Goal: Task Accomplishment & Management: Complete application form

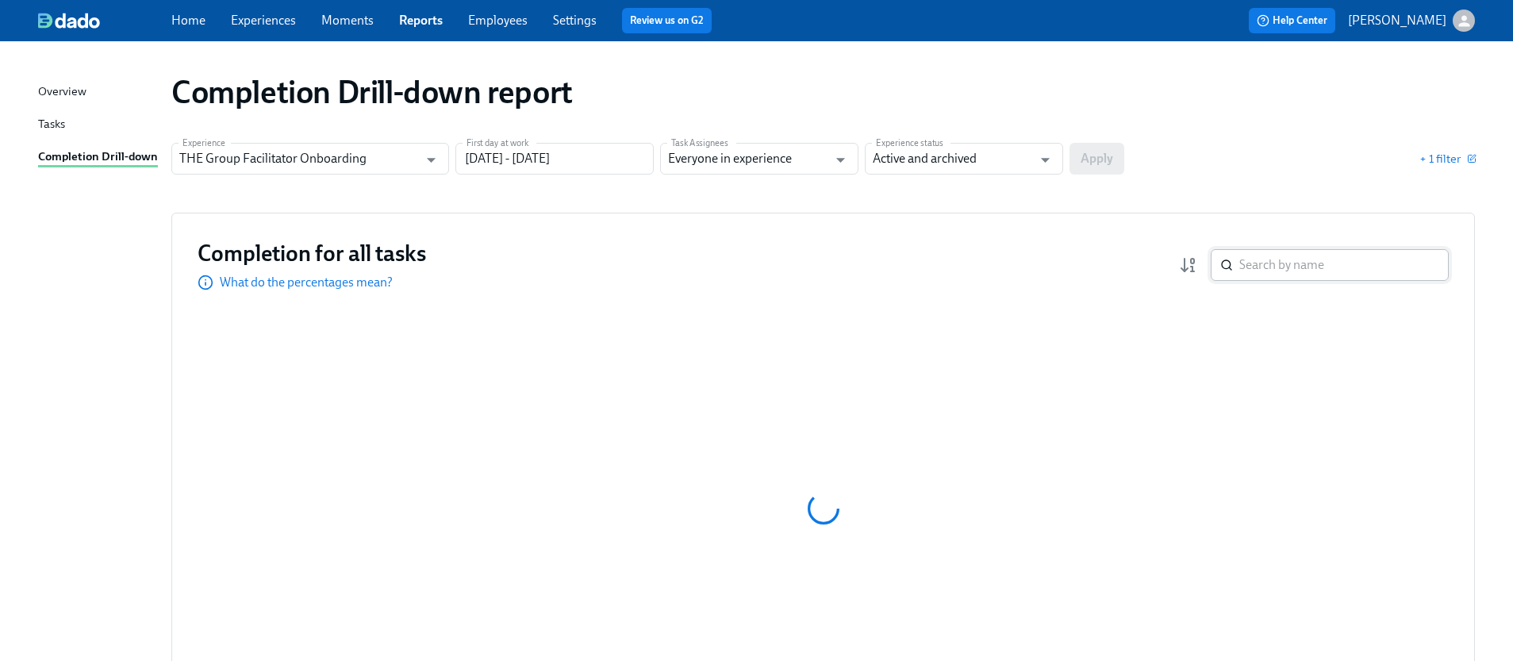
click at [1287, 280] on input "search" at bounding box center [1343, 265] width 209 height 32
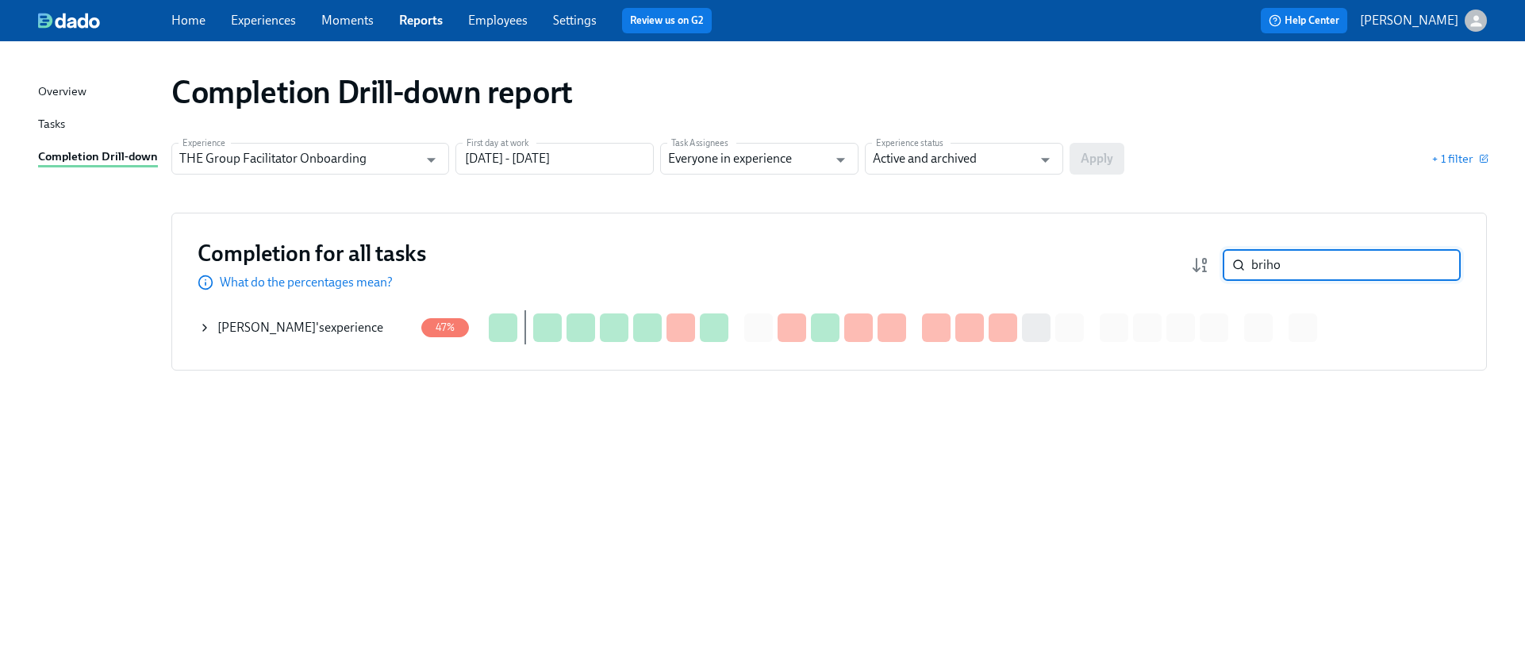
type input "briho"
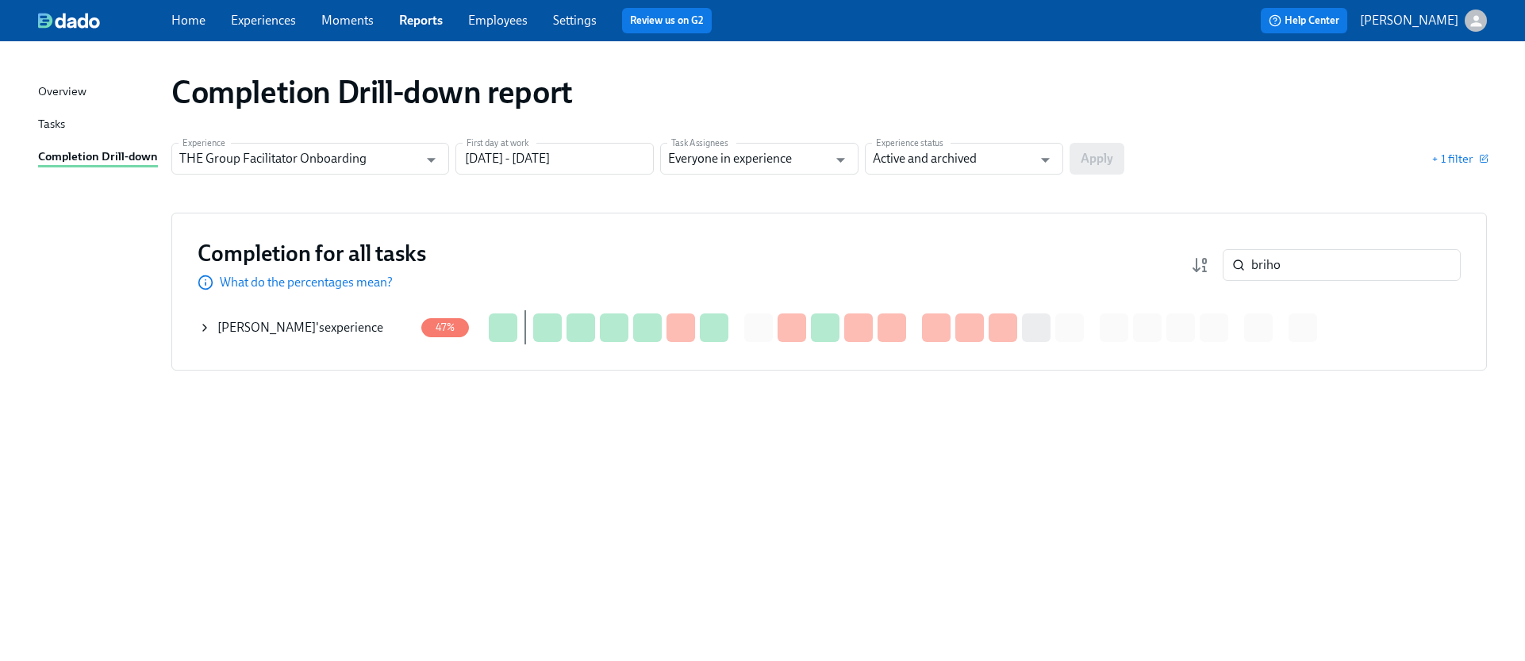
click at [199, 325] on icon at bounding box center [204, 327] width 13 height 13
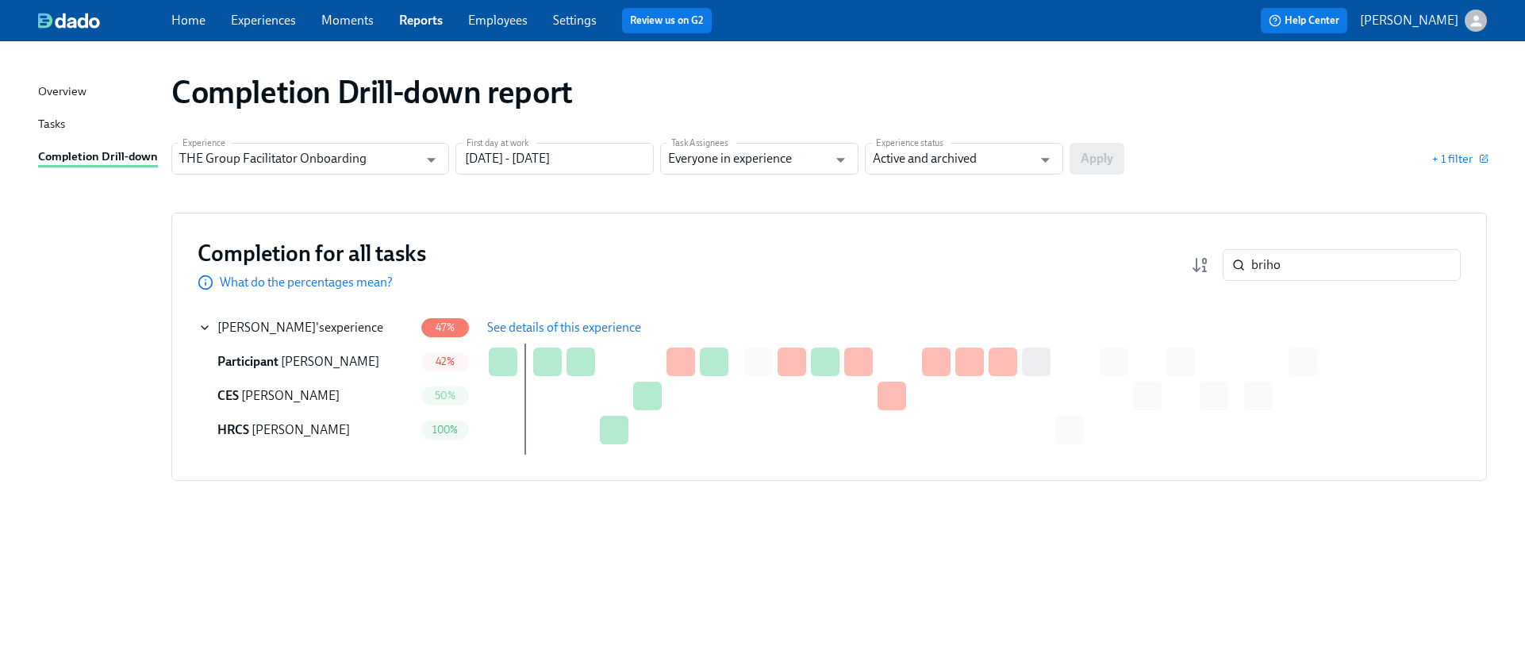
click at [555, 321] on span "See details of this experience" at bounding box center [564, 328] width 154 height 16
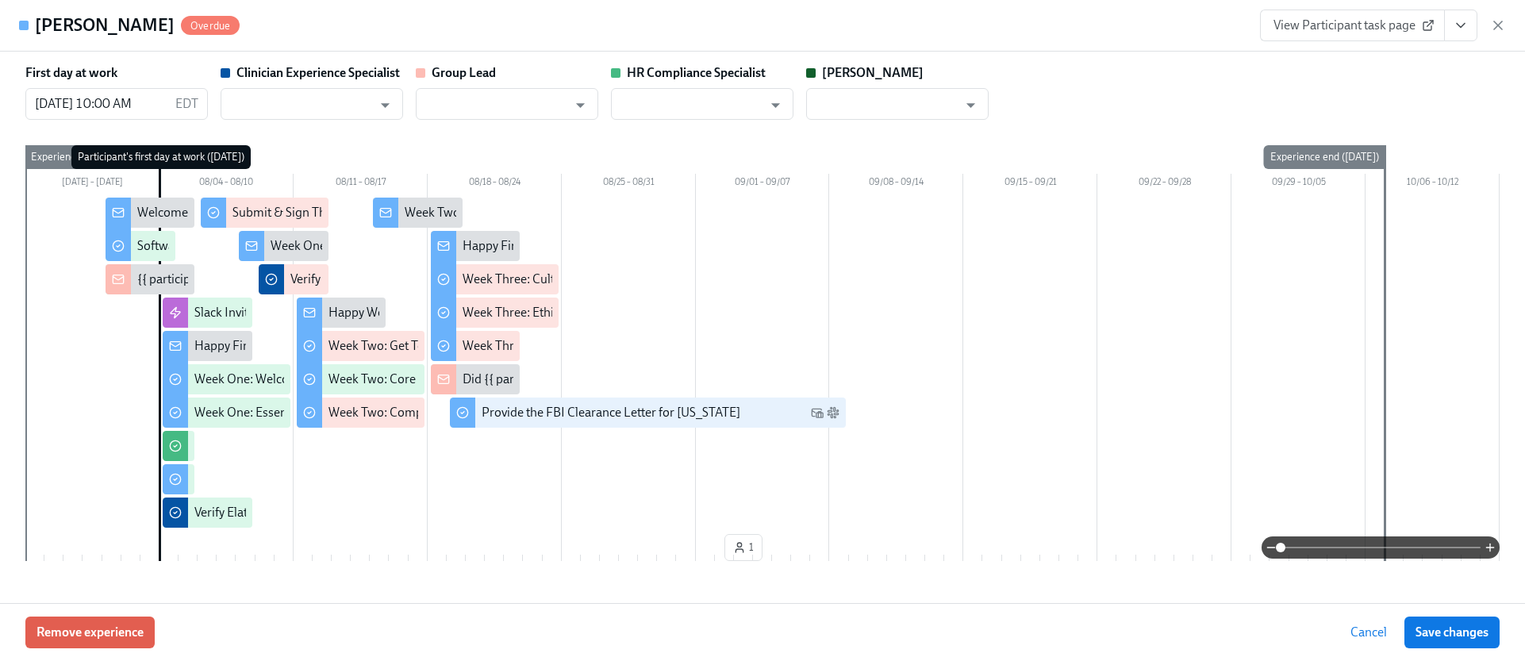
type input "[PERSON_NAME]"
type input "Aime Kunes"
type input "Chelsey Mendoza"
type input "Paige Eber"
click at [1469, 29] on button "View task page" at bounding box center [1460, 26] width 33 height 32
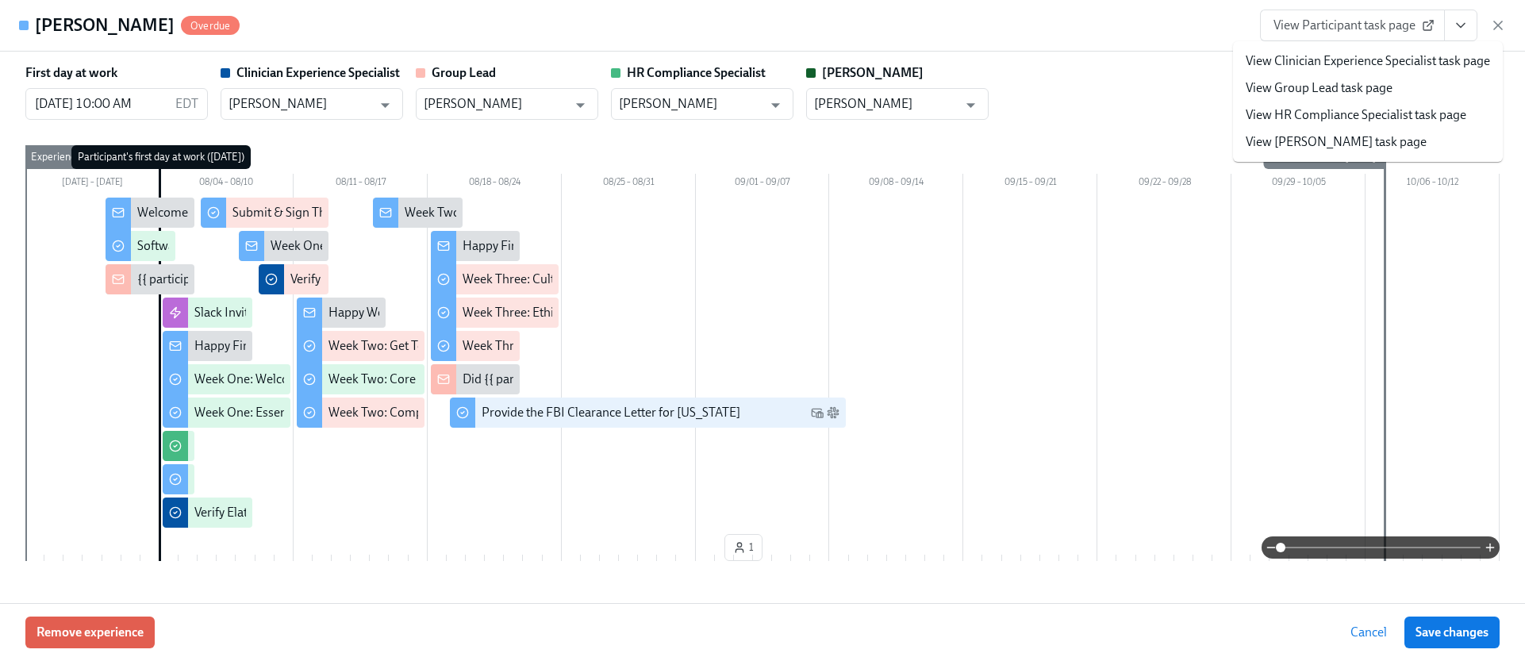
click at [1360, 108] on link "View HR Compliance Specialist task page" at bounding box center [1356, 114] width 221 height 17
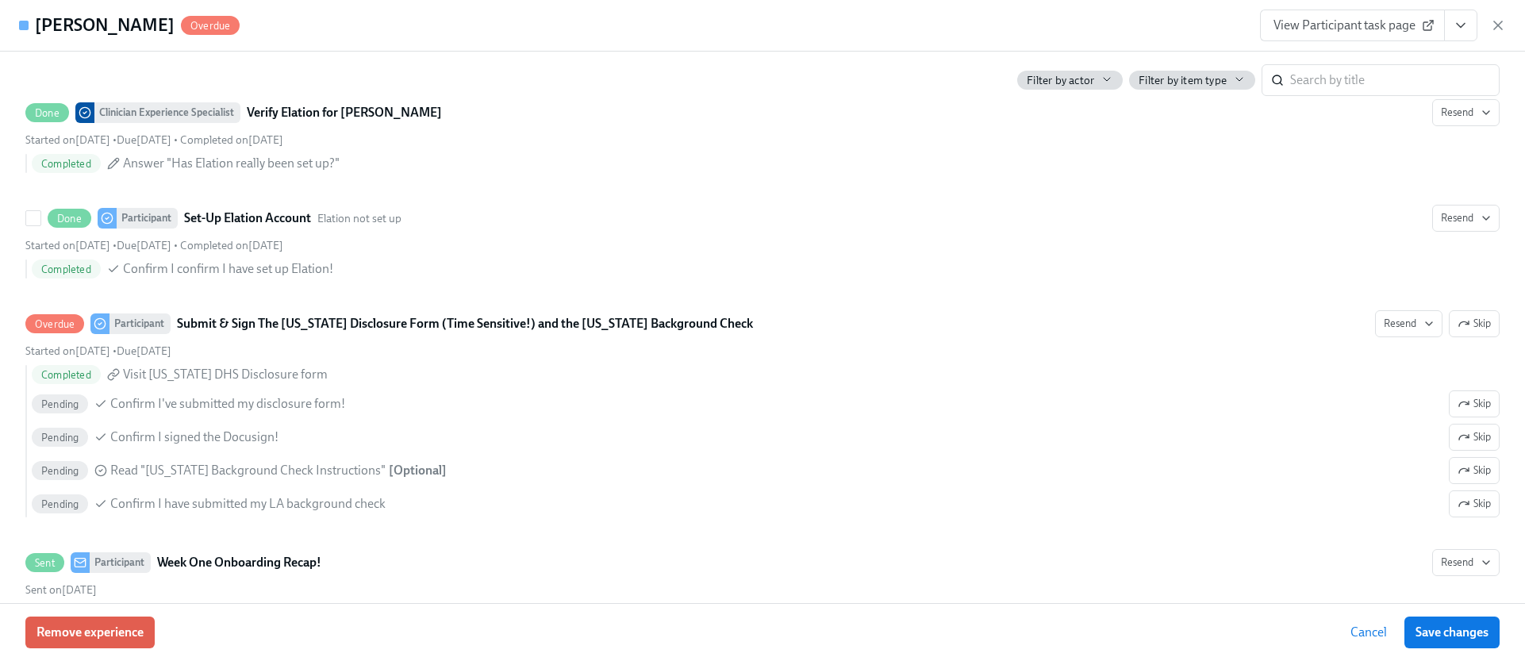
scroll to position [1814, 0]
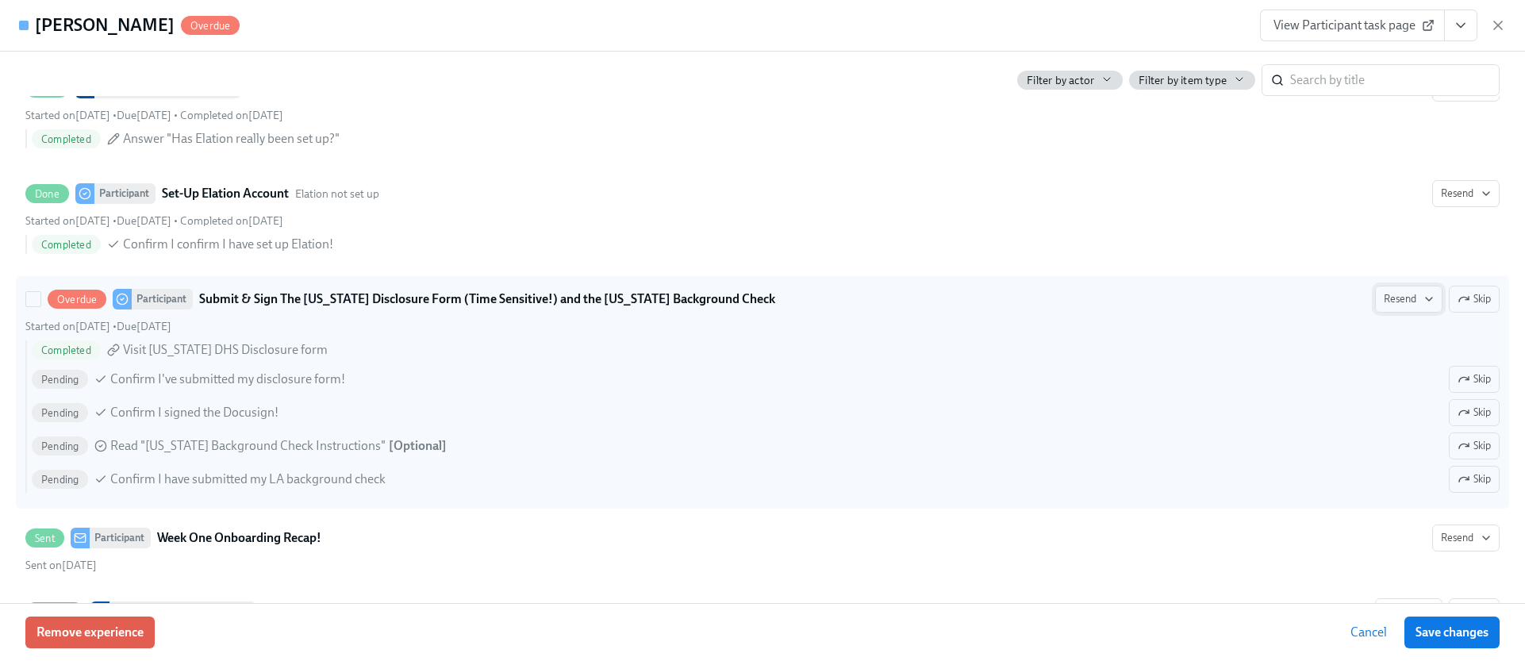
click at [1423, 304] on icon "button" at bounding box center [1429, 299] width 13 height 13
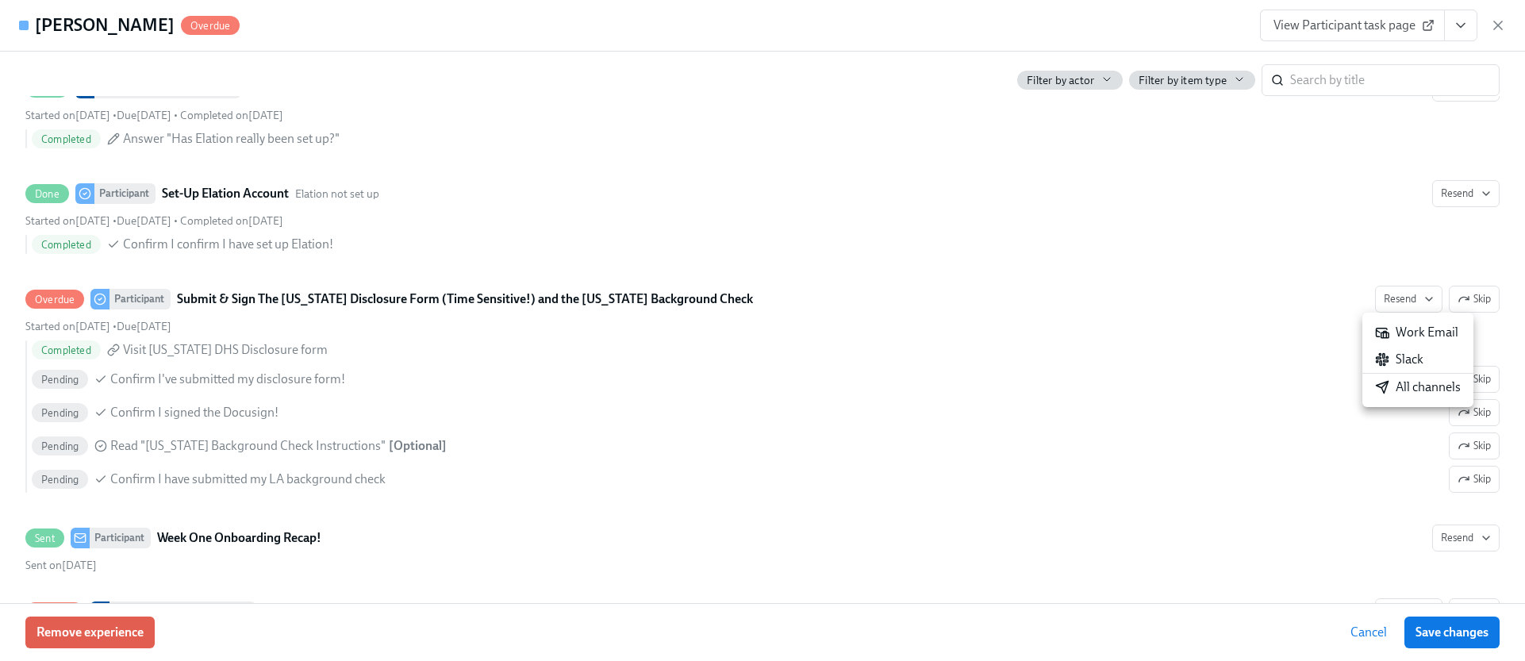
click at [1415, 386] on div "All channels" at bounding box center [1418, 386] width 86 height 17
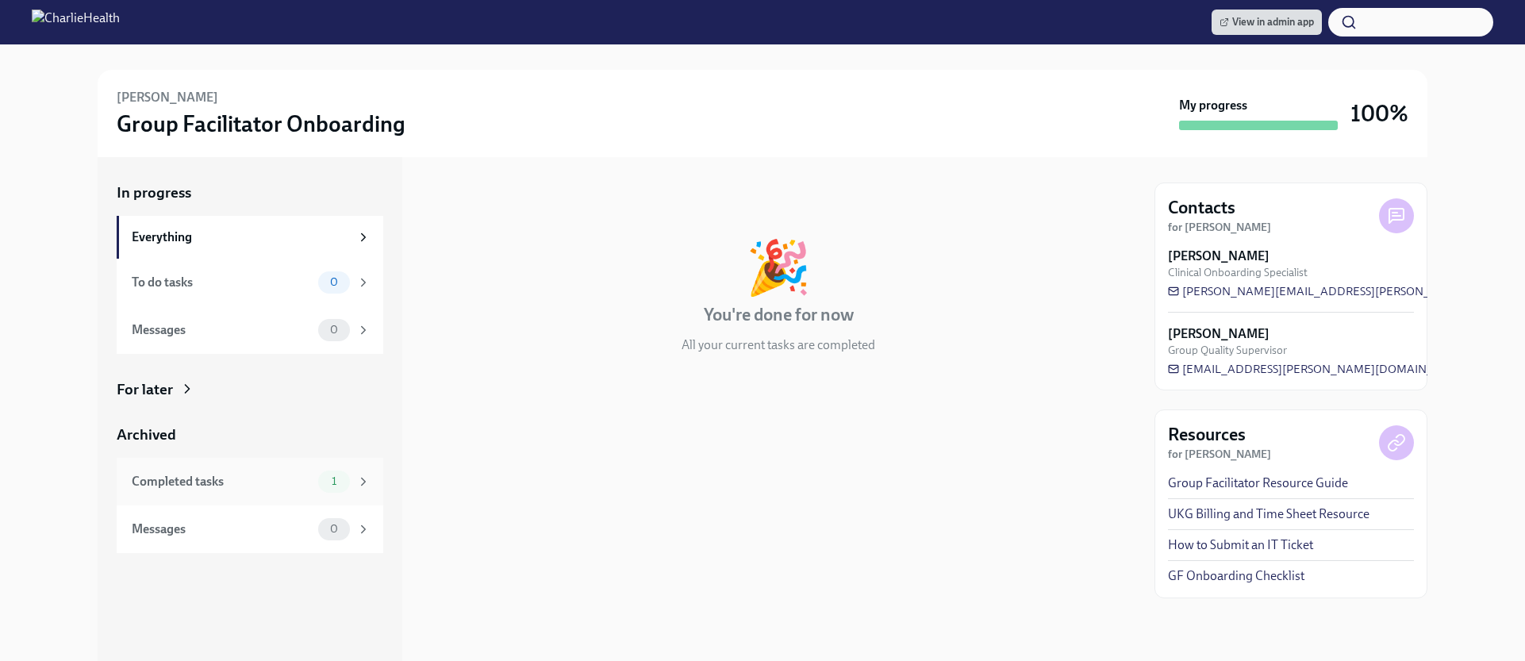
click at [258, 482] on div "Completed tasks" at bounding box center [222, 481] width 180 height 17
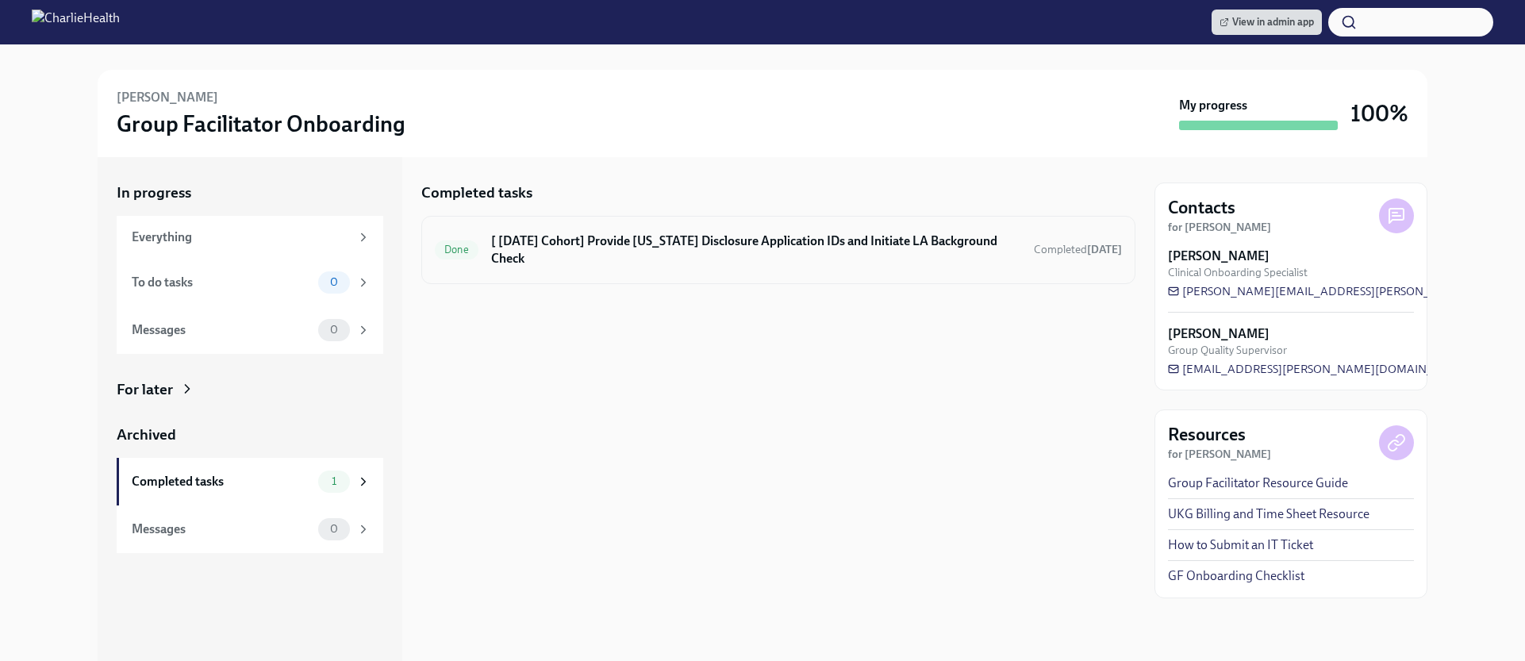
click at [743, 250] on h6 "[ Aug 4th Cohort] Provide Utah Disclosure Application IDs and Initiate LA Backg…" at bounding box center [756, 249] width 530 height 35
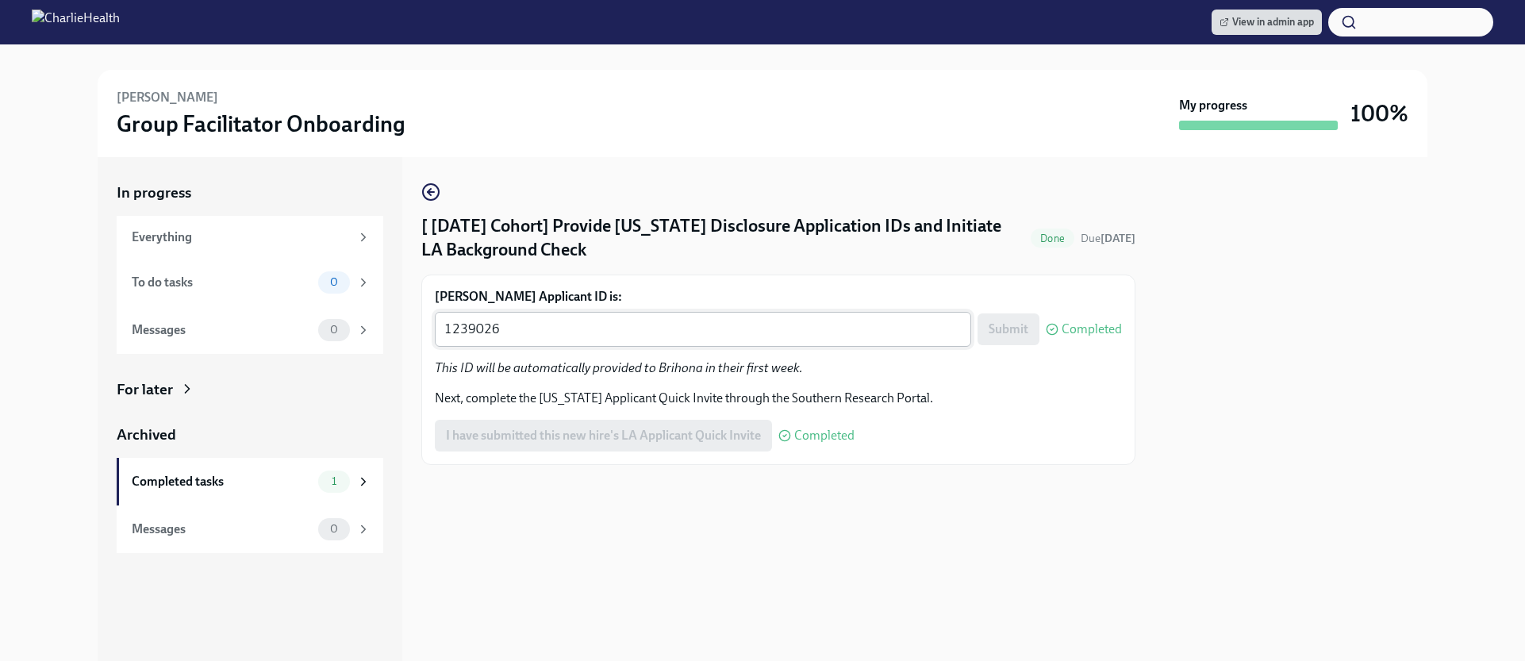
click at [615, 317] on div "1239026 x ​" at bounding box center [703, 329] width 536 height 35
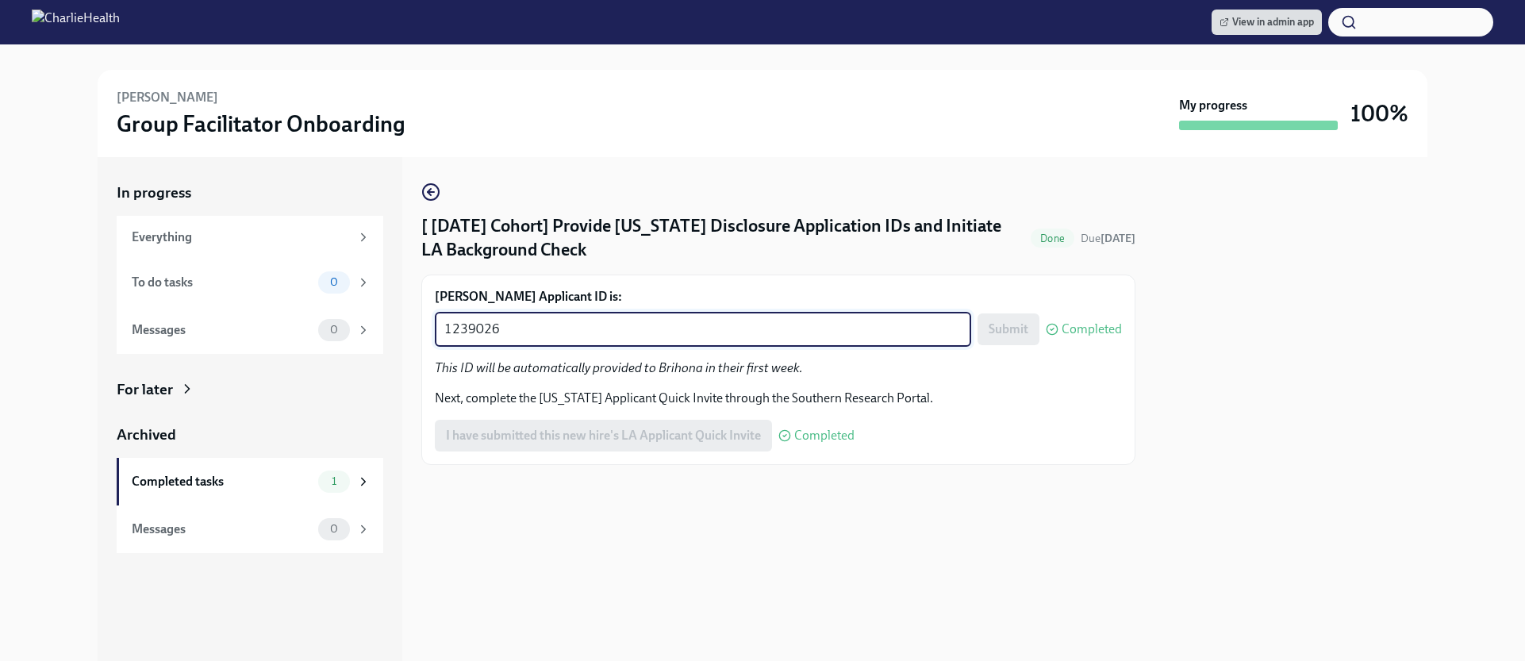
paste textarea "46940"
type textarea "1246940"
click at [1012, 326] on span "Submit" at bounding box center [1009, 329] width 40 height 16
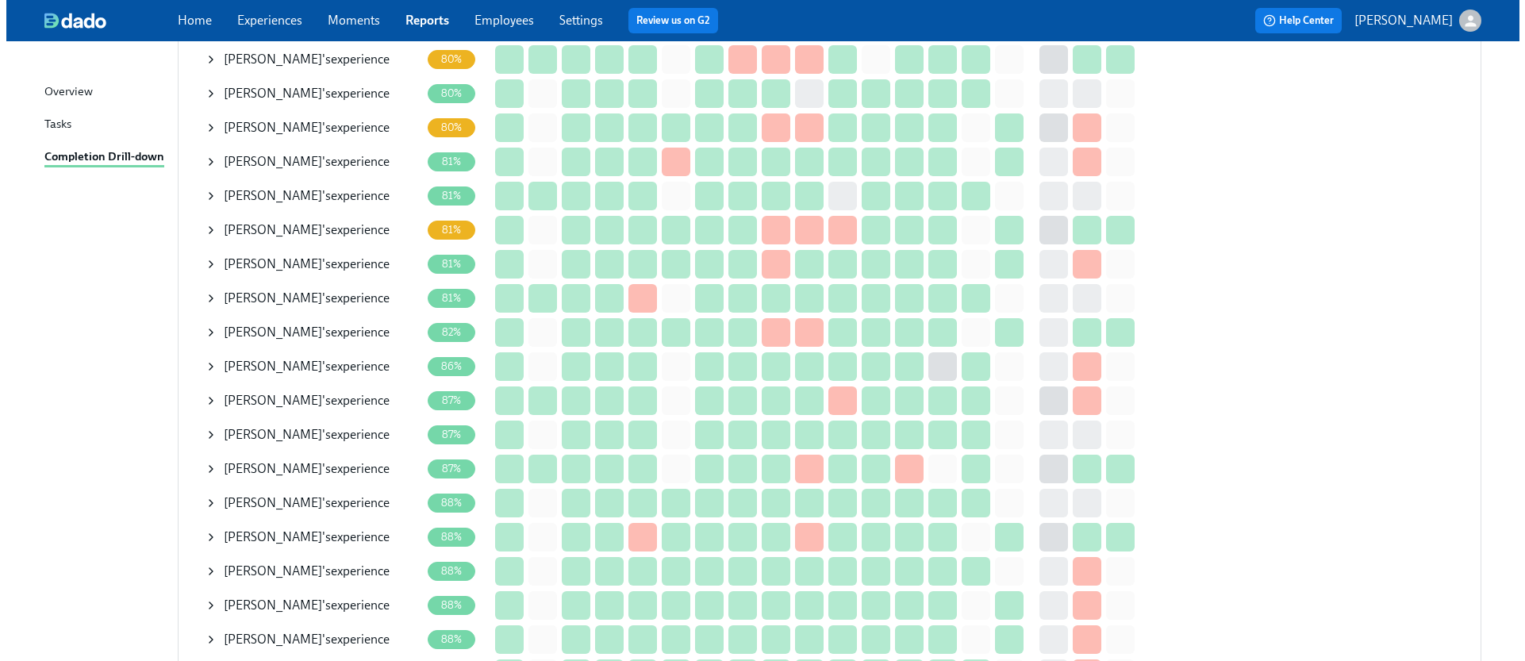
scroll to position [947, 0]
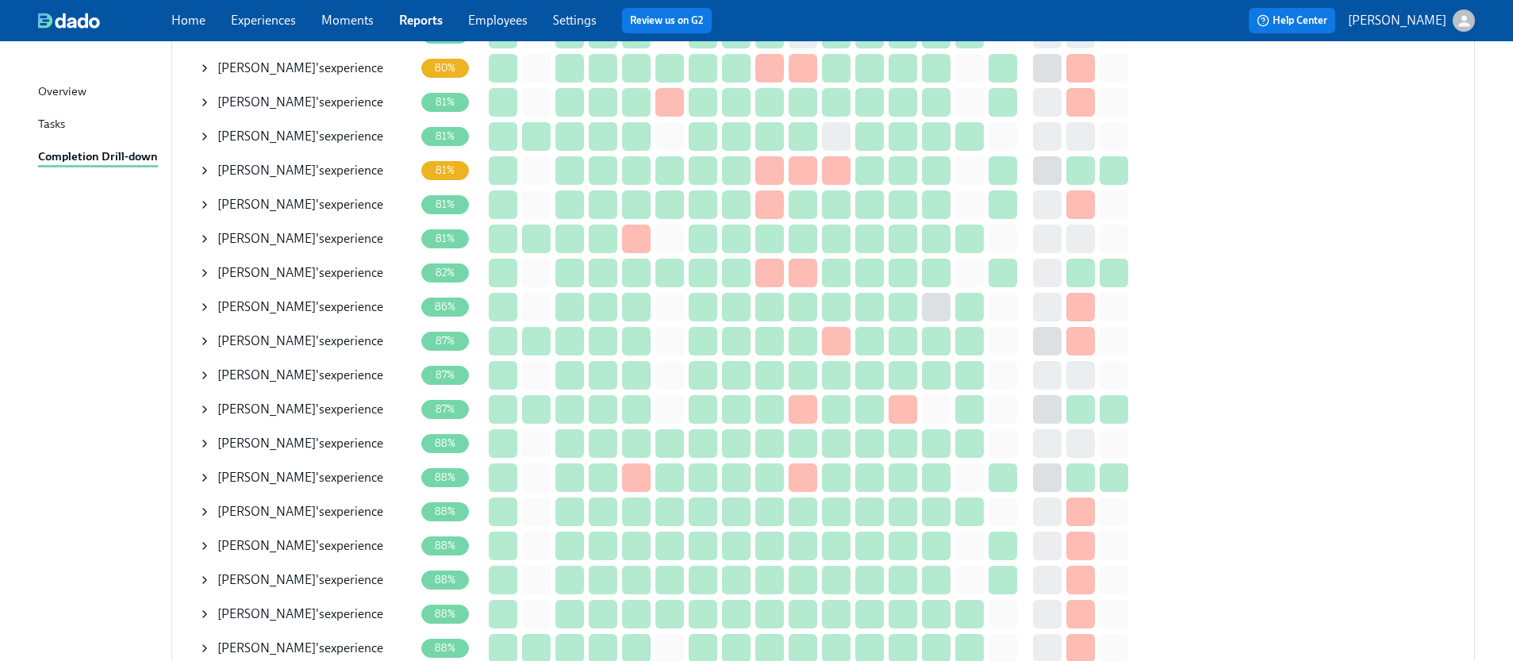
click at [208, 541] on icon at bounding box center [204, 545] width 13 height 13
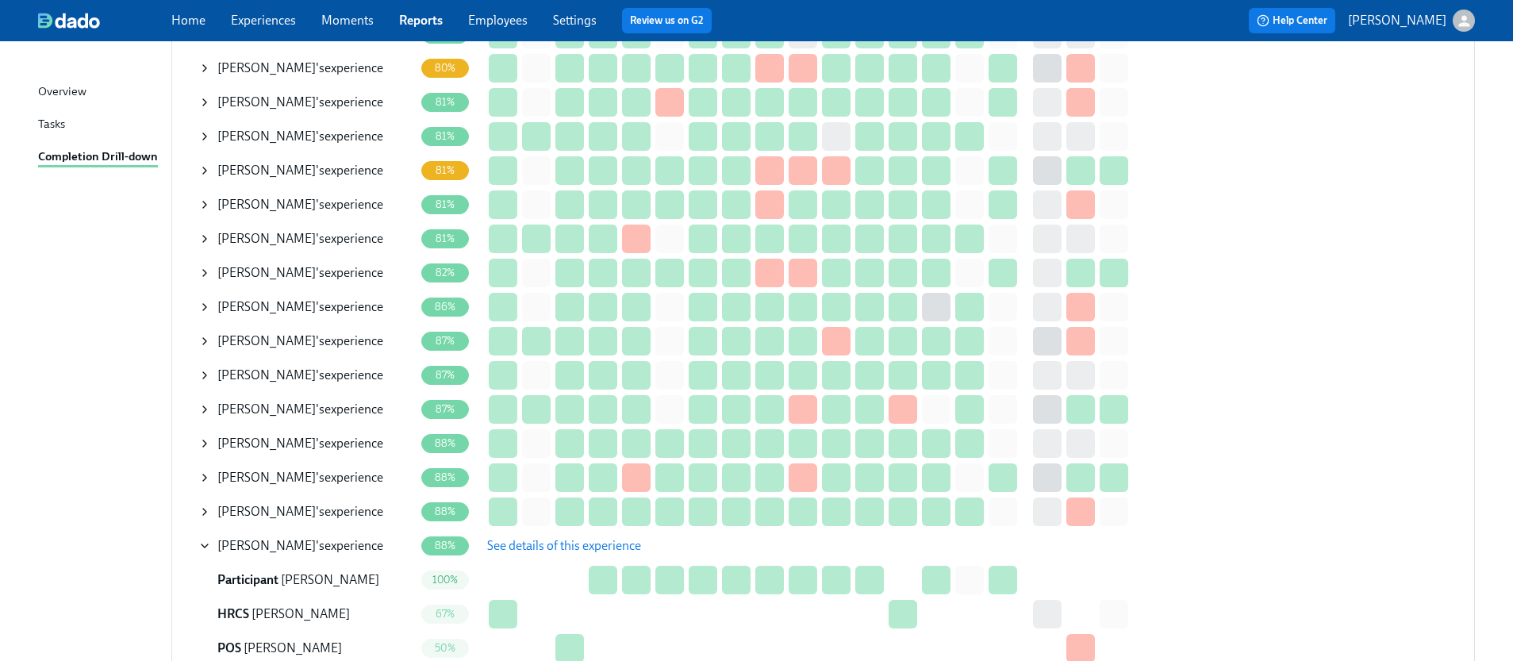
click at [501, 542] on span "See details of this experience" at bounding box center [564, 546] width 154 height 16
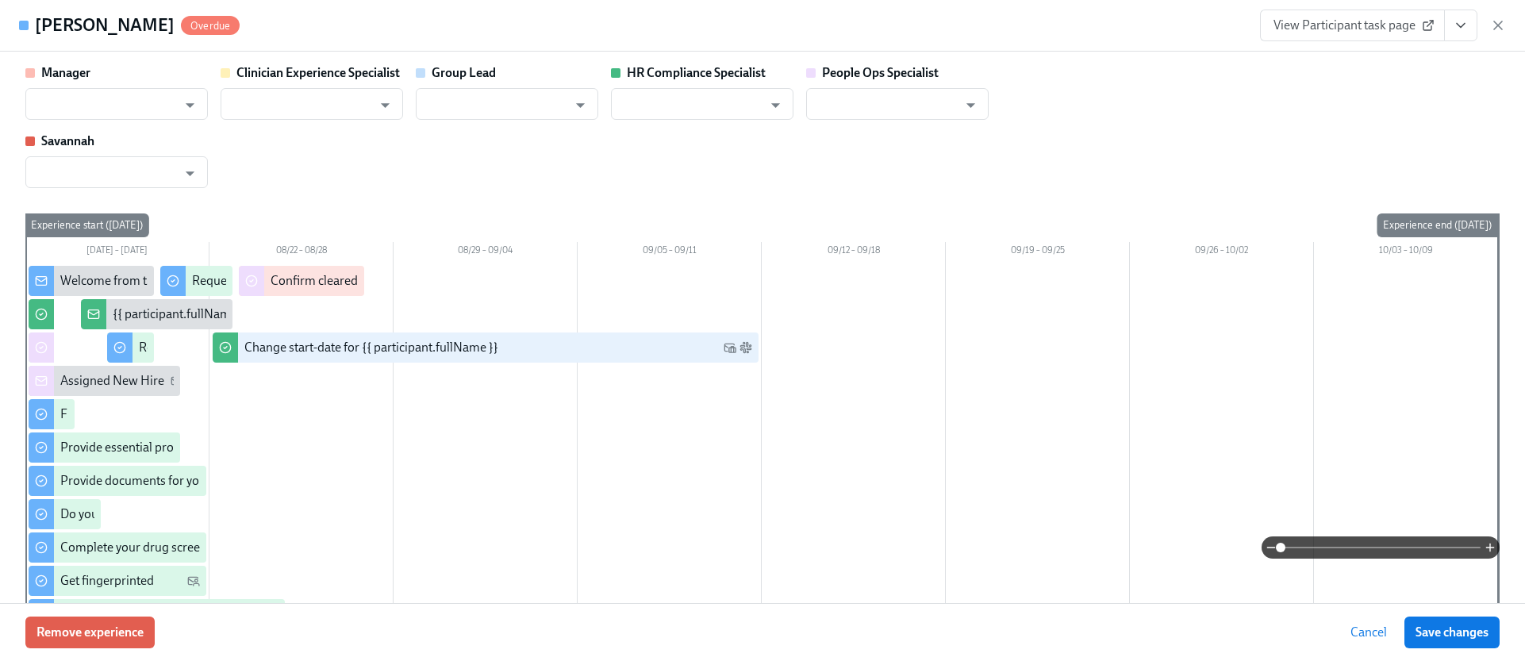
type input "Melissa Aponte"
type input "Chelsey Mendoza"
type input "Brianna Keach"
type input "Savannah Doherty"
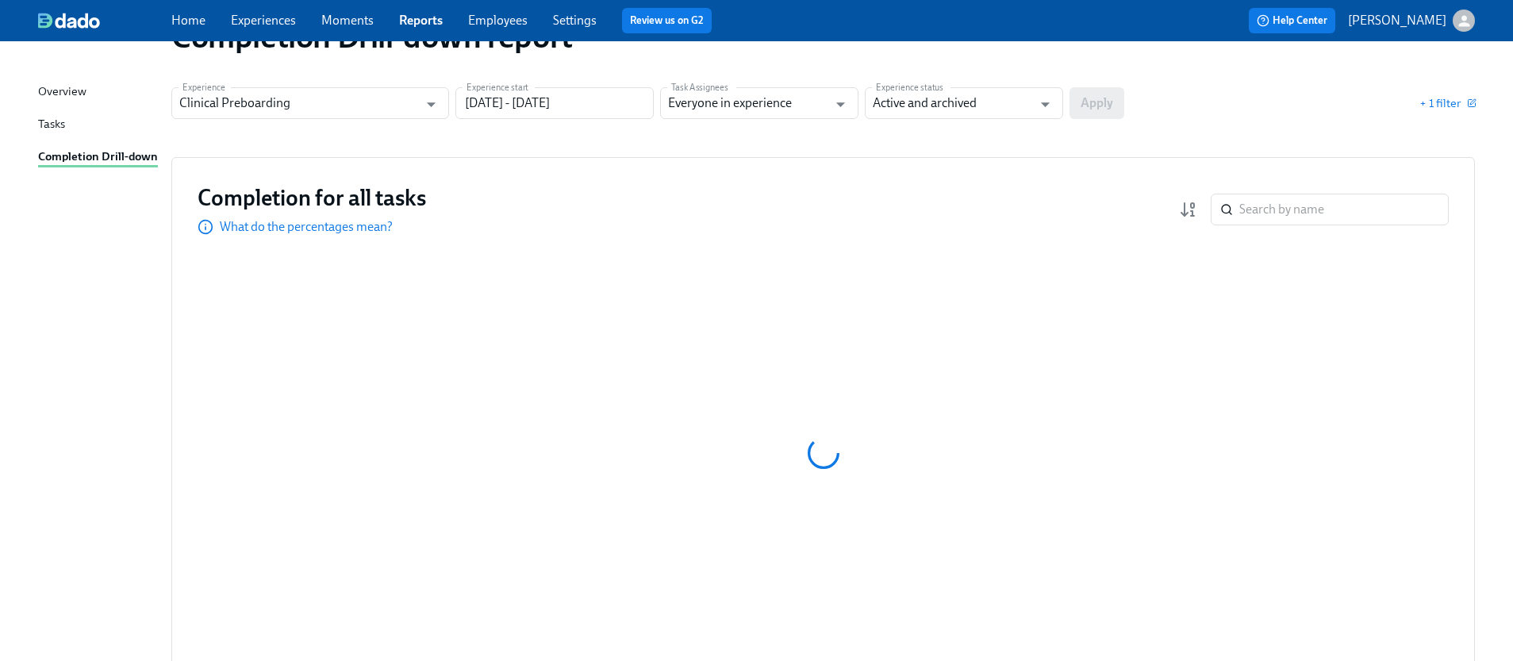
scroll to position [89, 0]
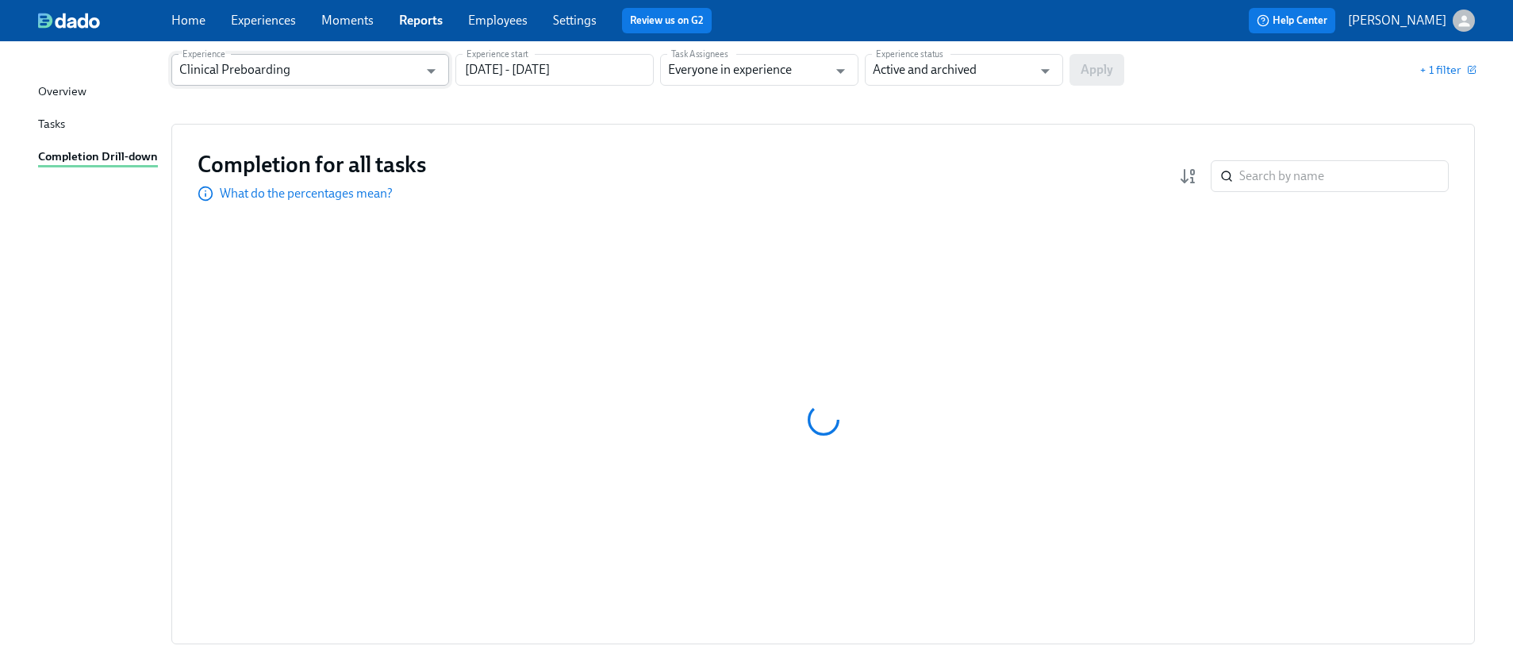
click at [374, 75] on input "Clinical Preboarding" at bounding box center [298, 70] width 239 height 32
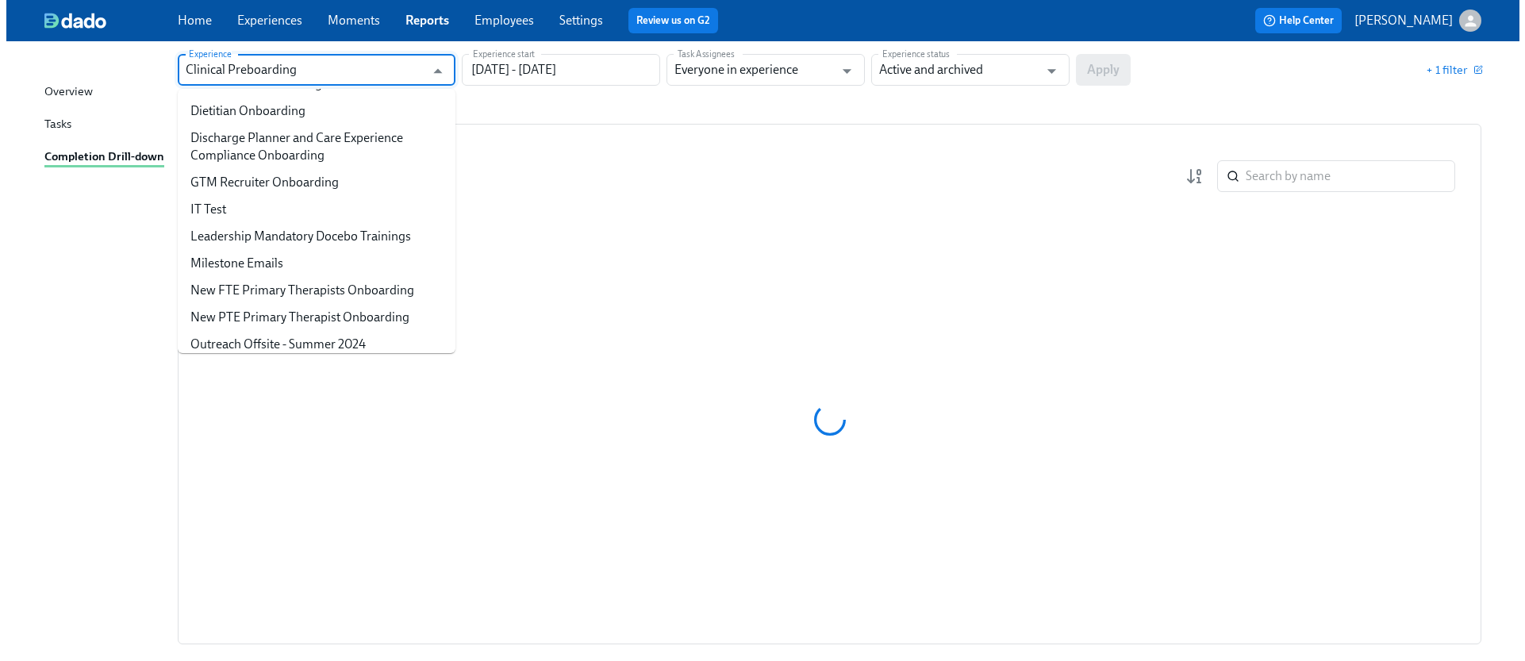
scroll to position [755, 0]
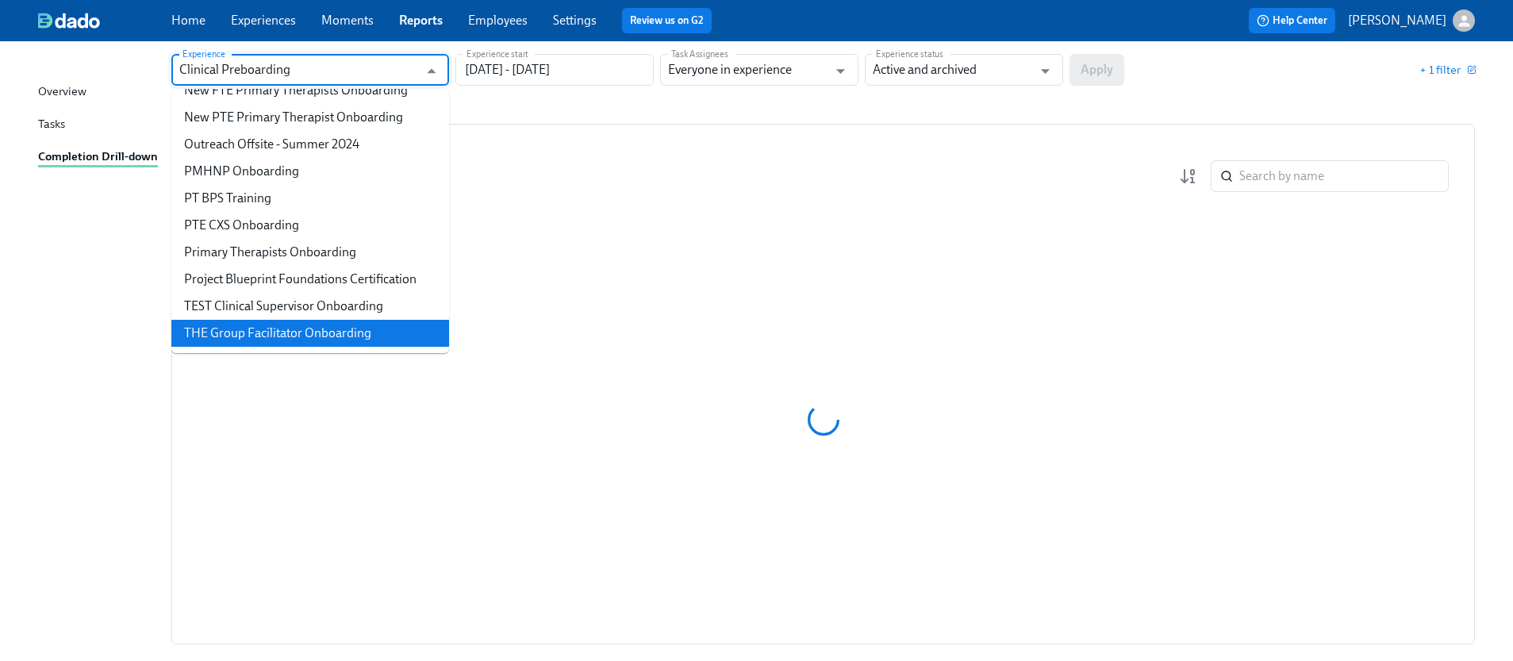
click at [286, 327] on li "THE Group Facilitator Onboarding" at bounding box center [310, 333] width 278 height 27
type input "THE Group Facilitator Onboarding"
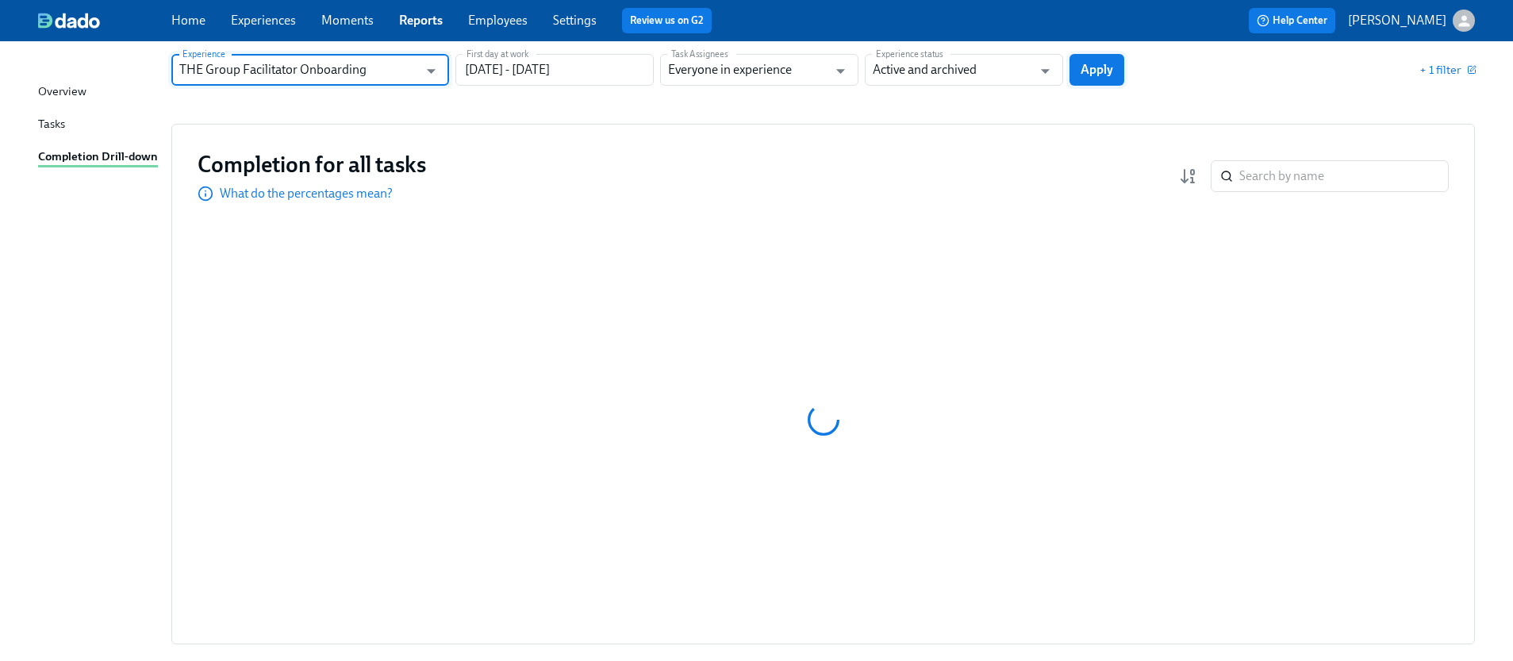
click at [1087, 67] on span "Apply" at bounding box center [1097, 70] width 33 height 16
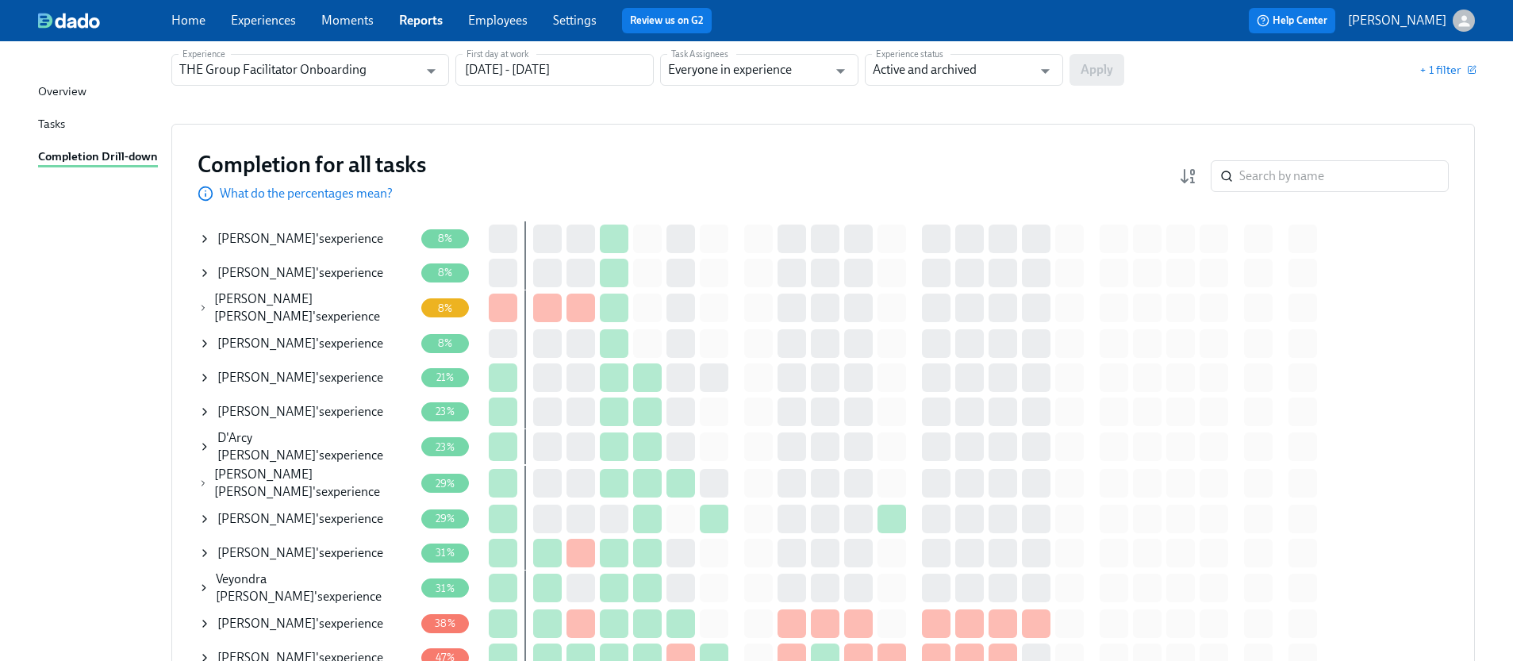
click at [202, 303] on icon at bounding box center [203, 307] width 10 height 13
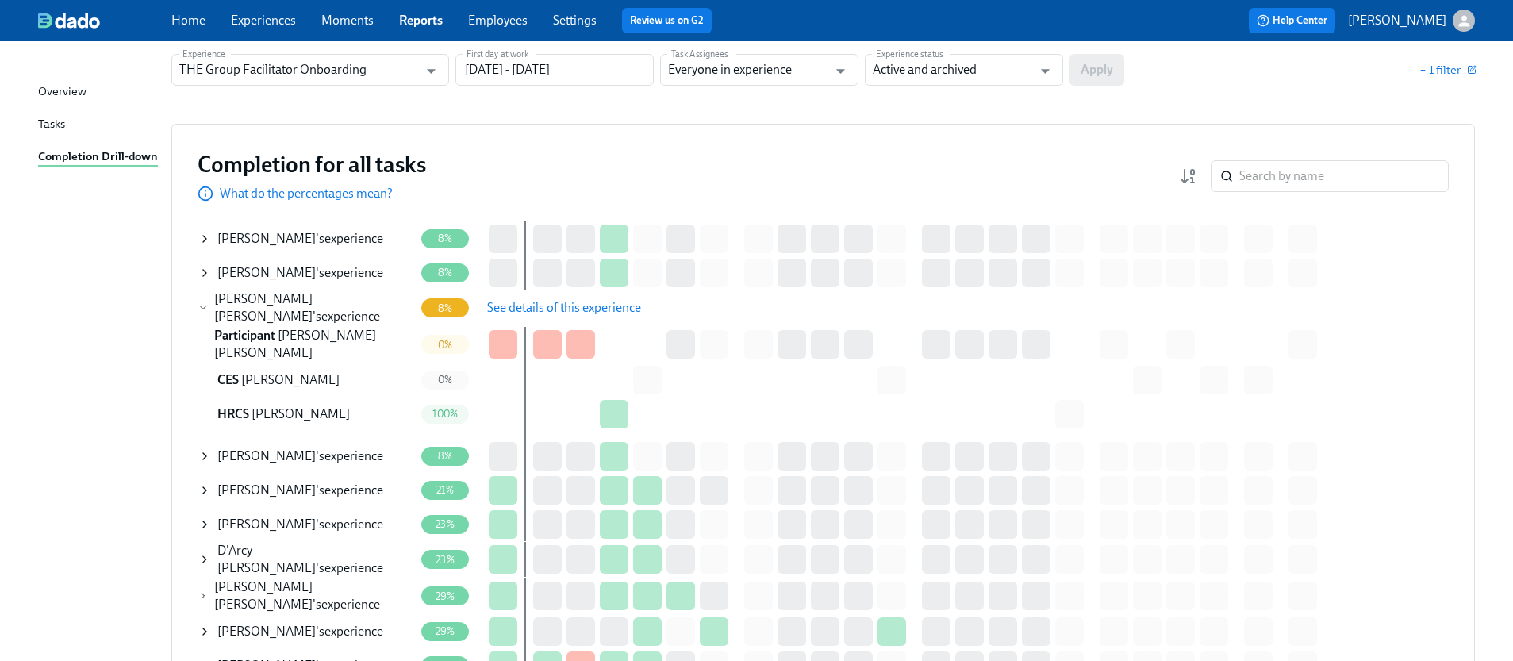
click at [520, 300] on span "See details of this experience" at bounding box center [564, 308] width 154 height 16
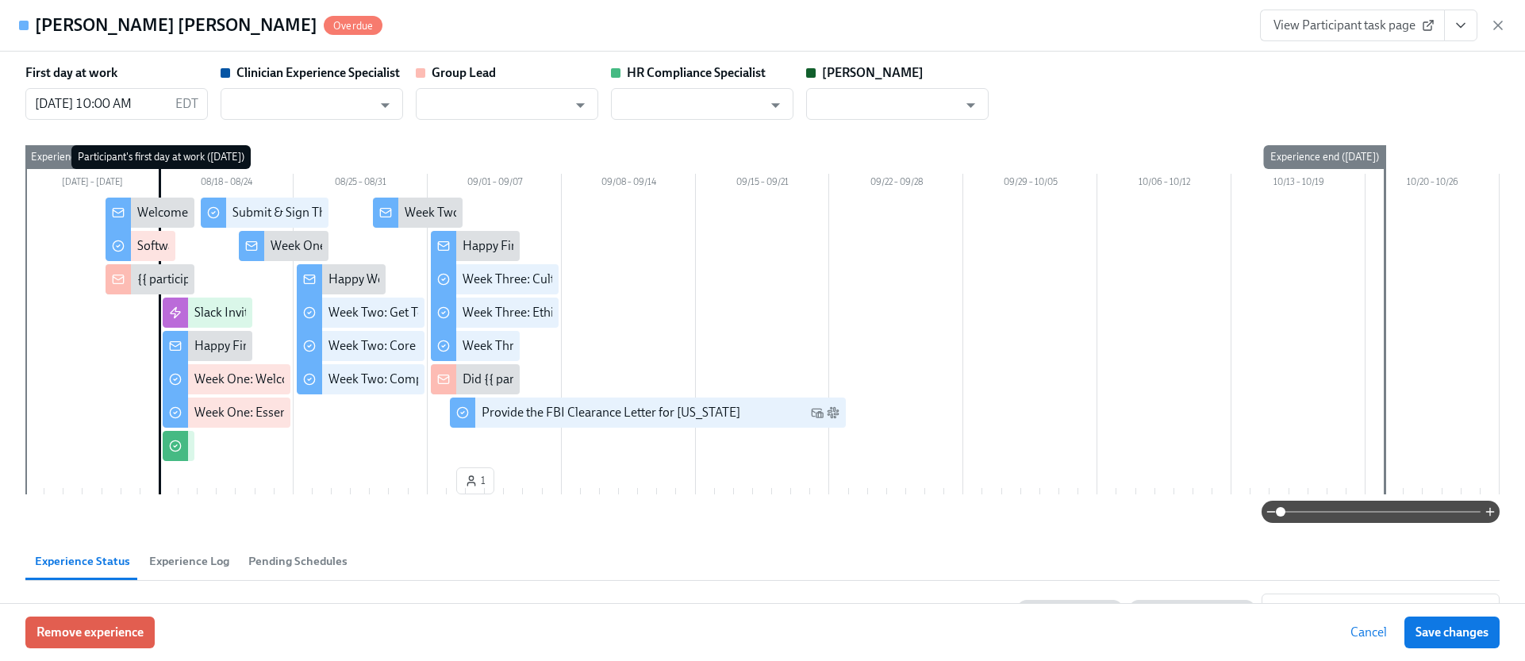
type input "[PERSON_NAME]"
type input "Chelsey Mendoza"
type input "Paige Eber"
click at [1467, 15] on button "View task page" at bounding box center [1460, 26] width 33 height 32
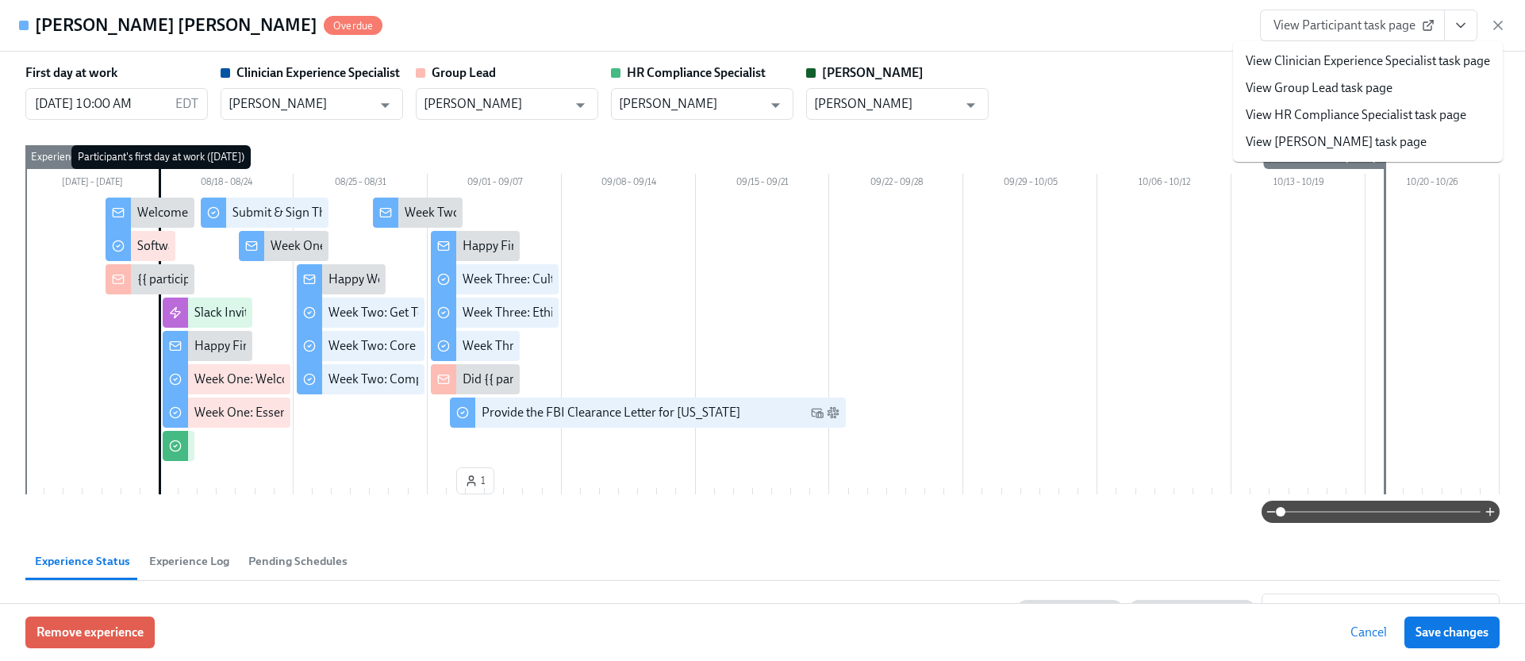
click at [1334, 112] on link "View HR Compliance Specialist task page" at bounding box center [1356, 114] width 221 height 17
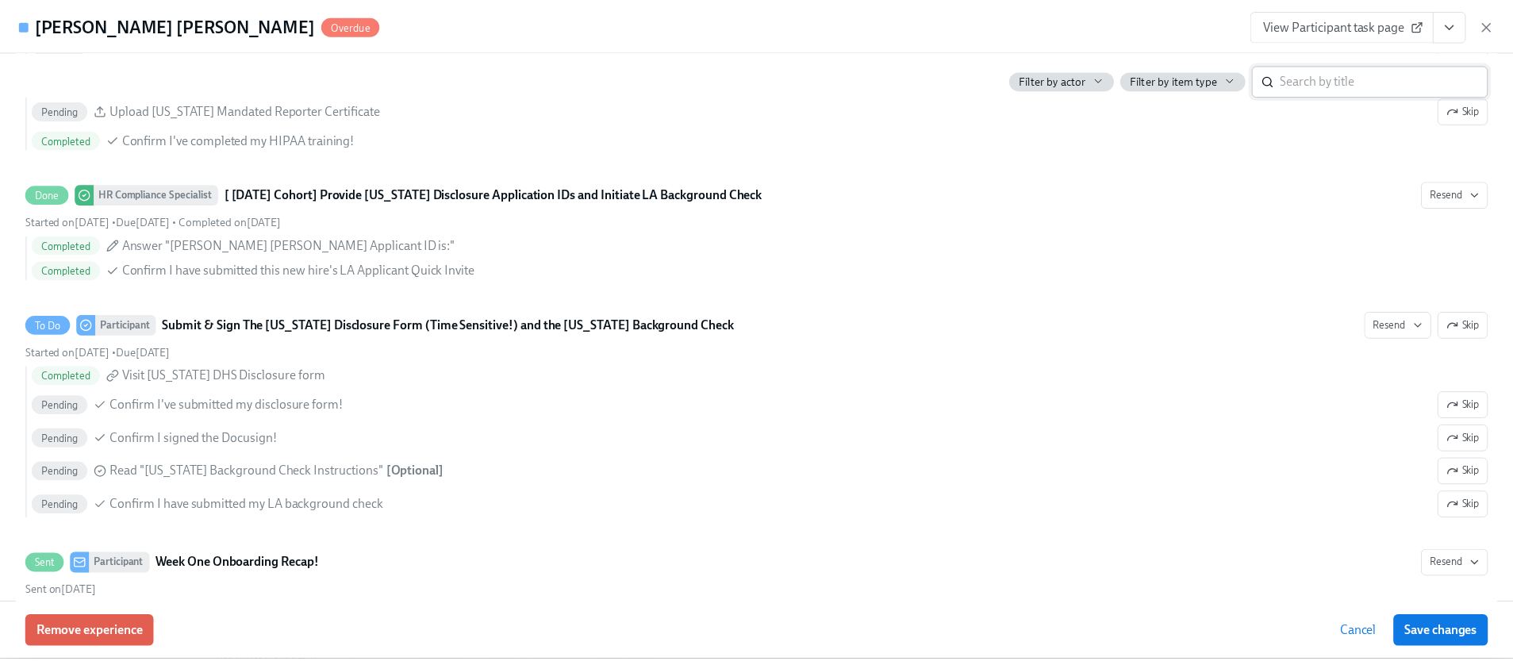
scroll to position [1728, 0]
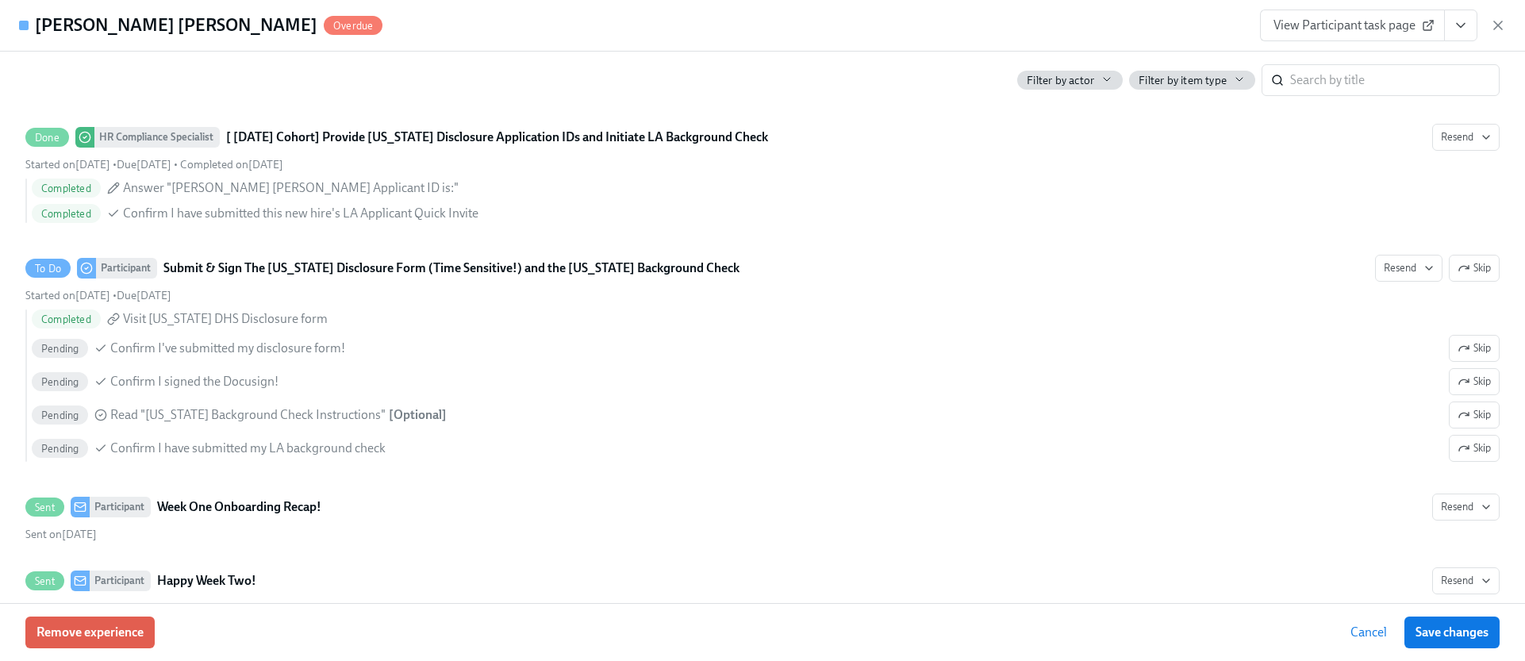
click at [1384, 25] on span "View Participant task page" at bounding box center [1352, 25] width 158 height 16
click at [1497, 23] on icon "button" at bounding box center [1498, 25] width 16 height 16
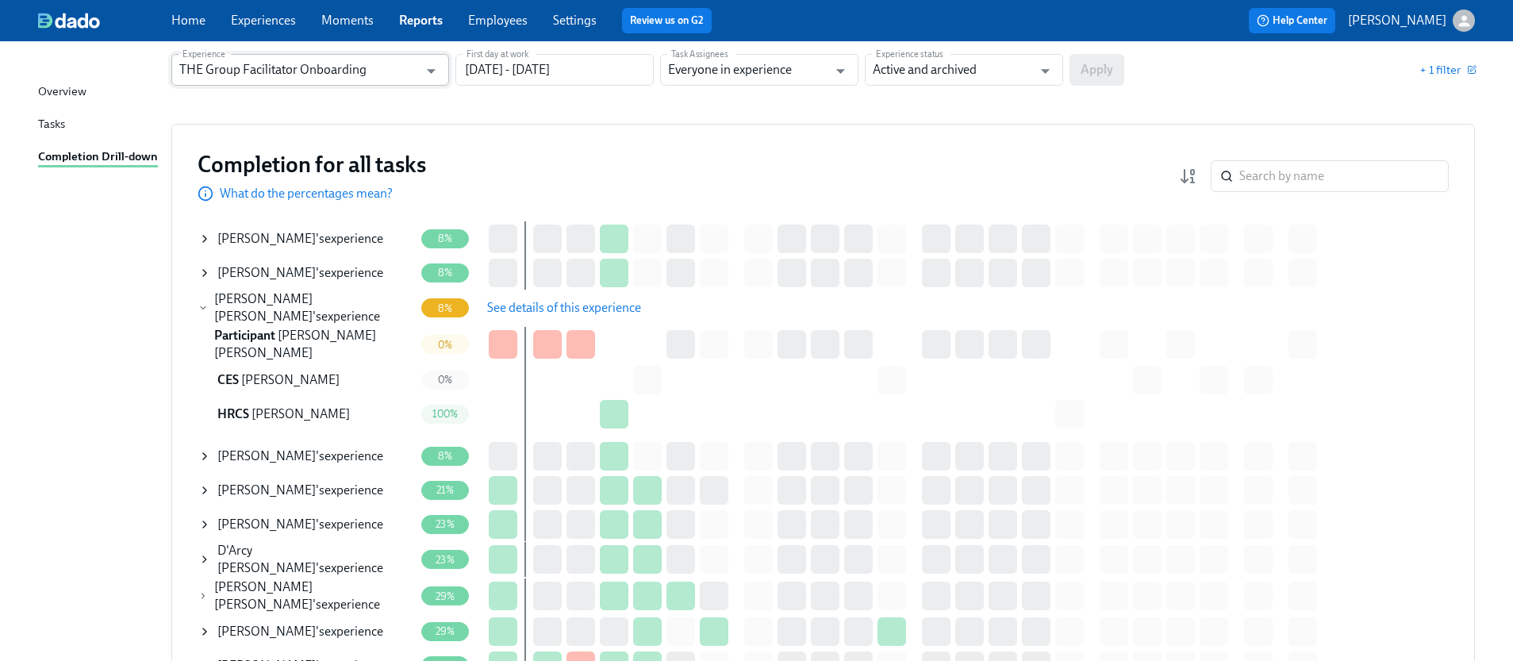
click at [360, 62] on input "THE Group Facilitator Onboarding" at bounding box center [298, 70] width 239 height 32
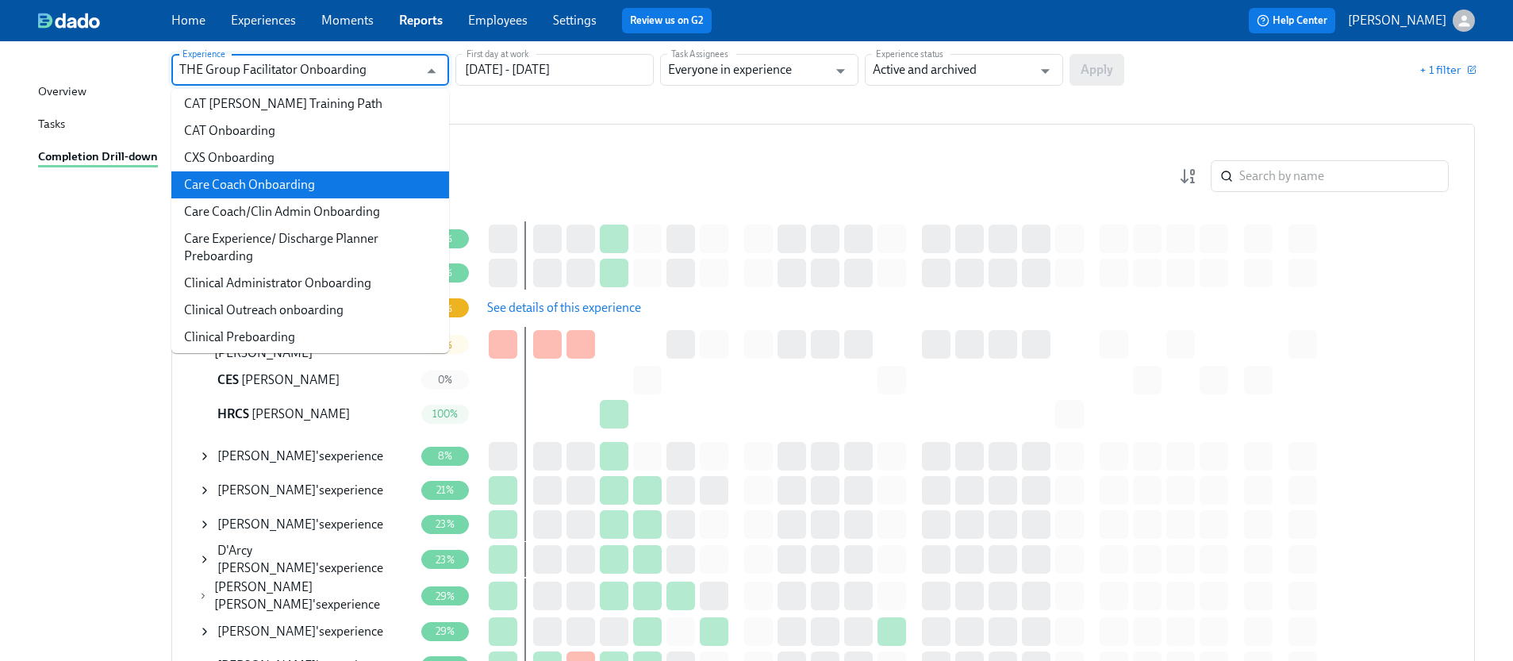
scroll to position [240, 0]
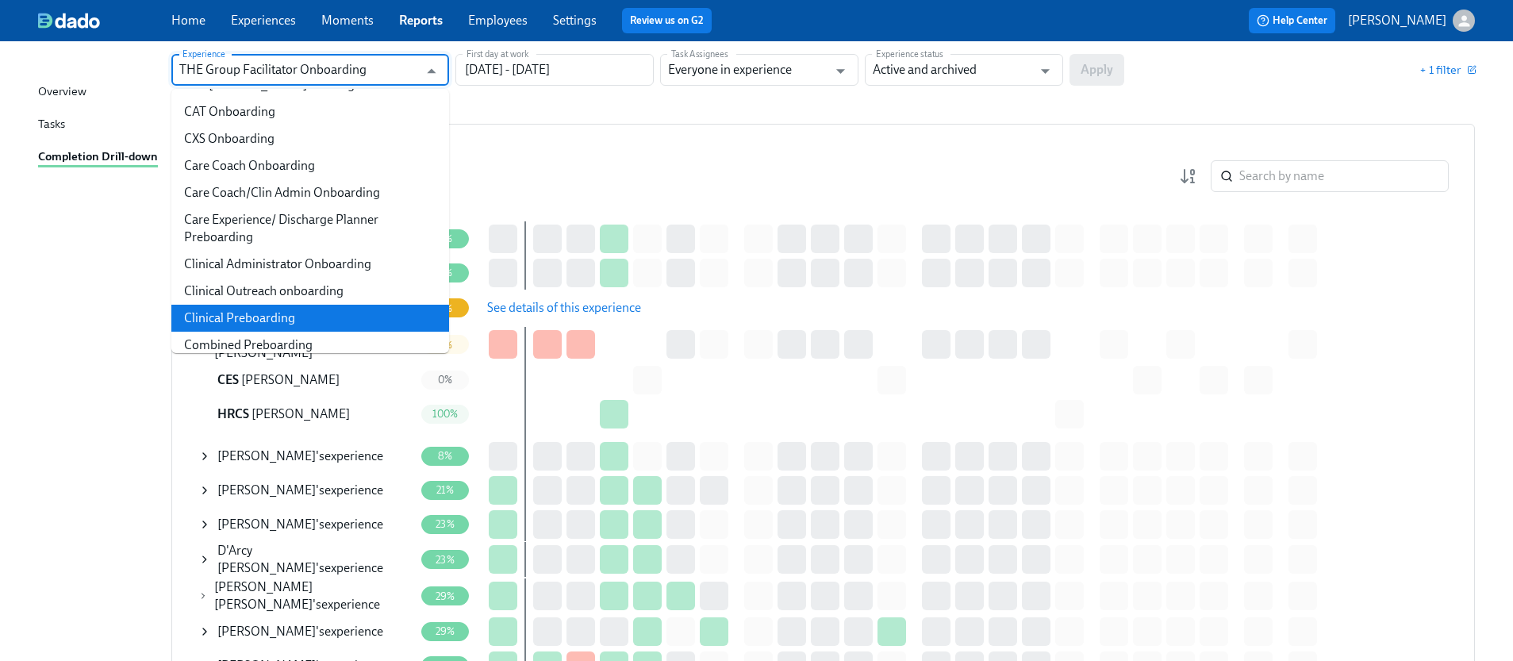
click at [328, 316] on li "Clinical Preboarding" at bounding box center [310, 318] width 278 height 27
type input "Clinical Preboarding"
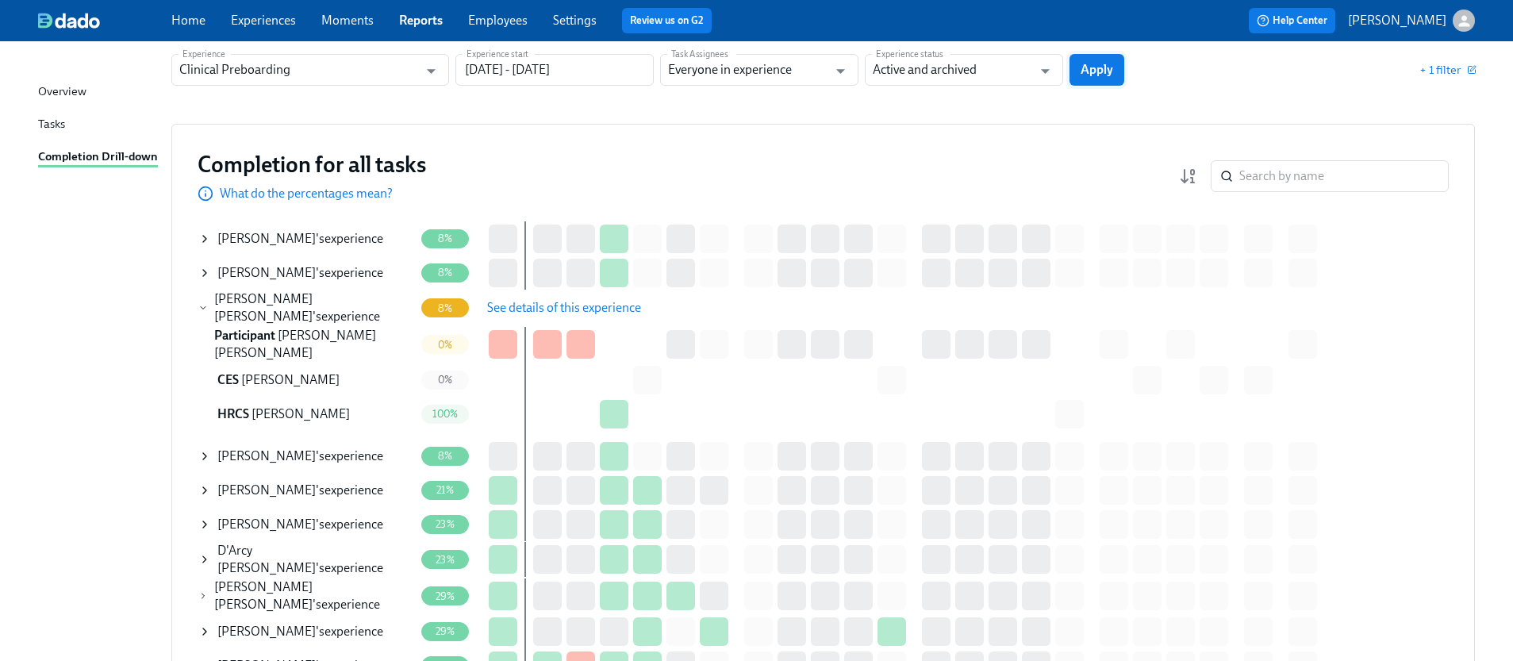
click at [1100, 70] on span "Apply" at bounding box center [1097, 70] width 33 height 16
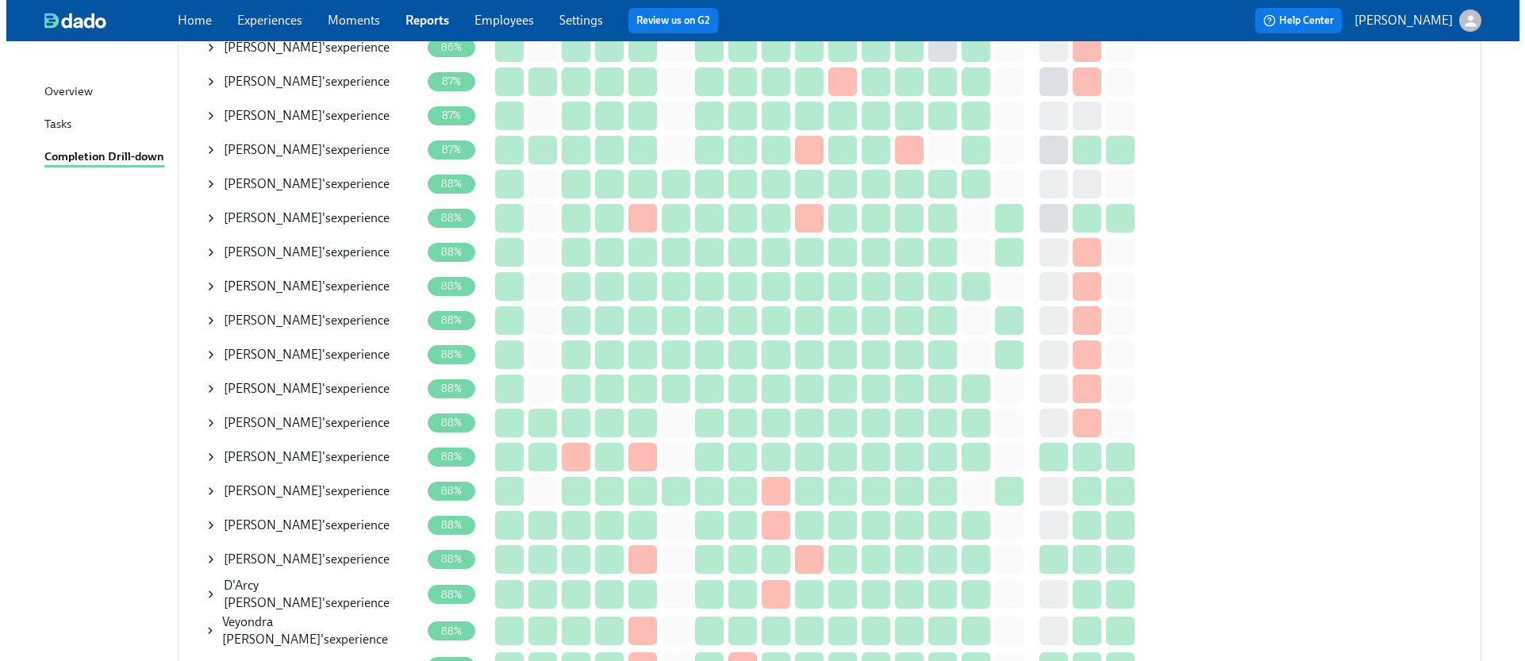
scroll to position [1179, 0]
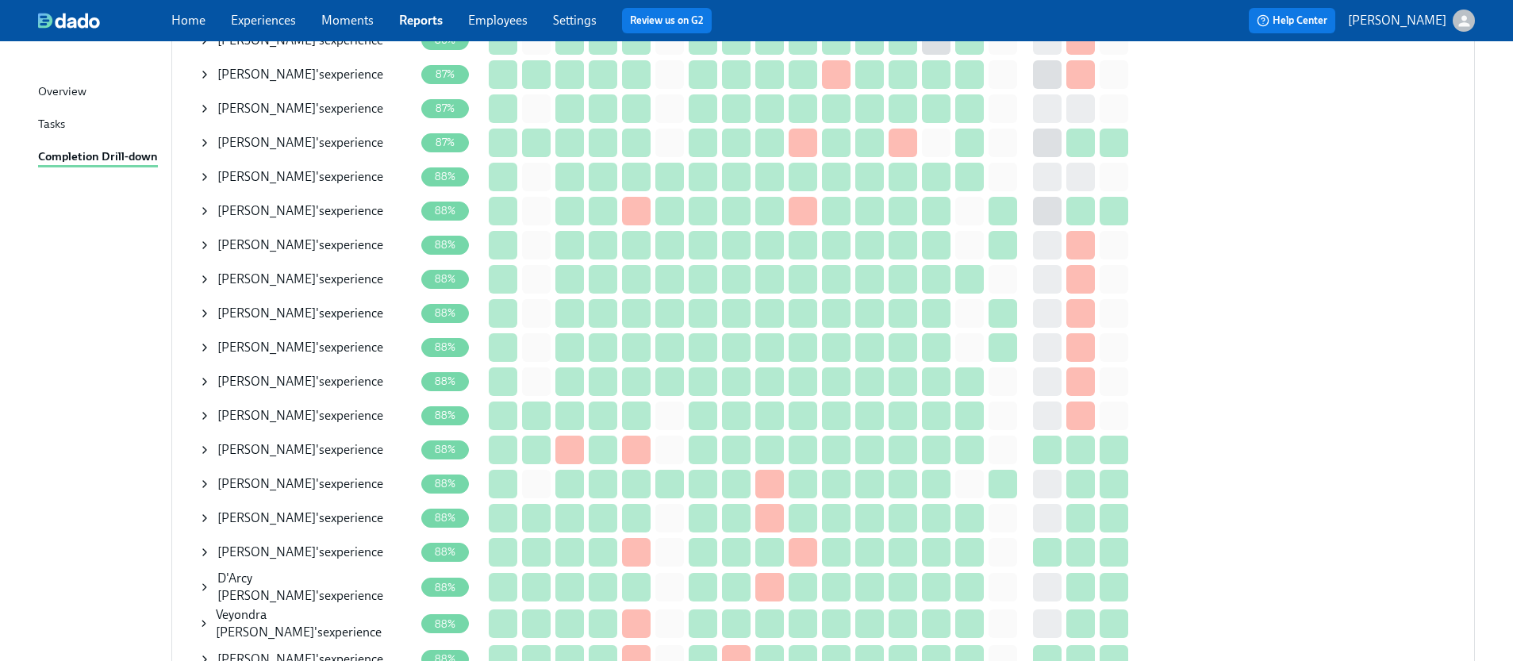
click at [206, 313] on icon at bounding box center [204, 313] width 13 height 13
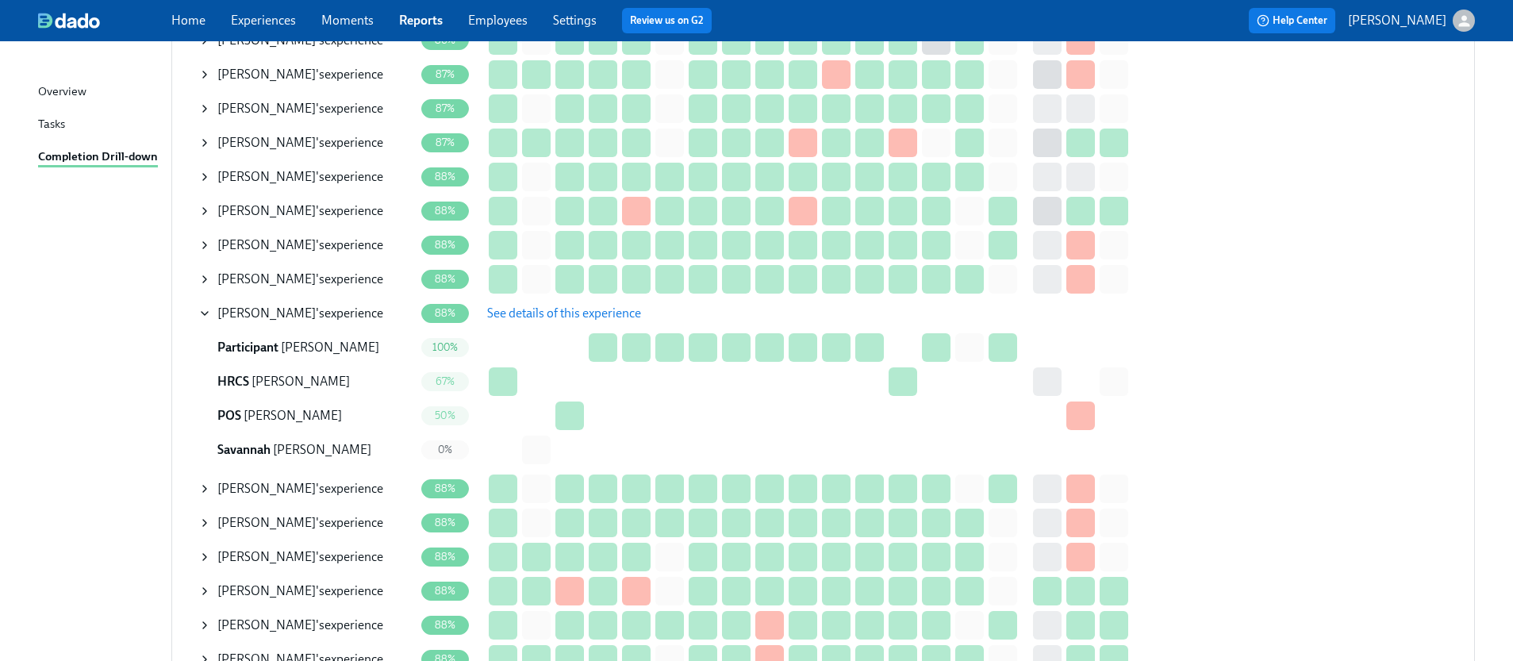
click at [522, 313] on span "See details of this experience" at bounding box center [564, 313] width 154 height 16
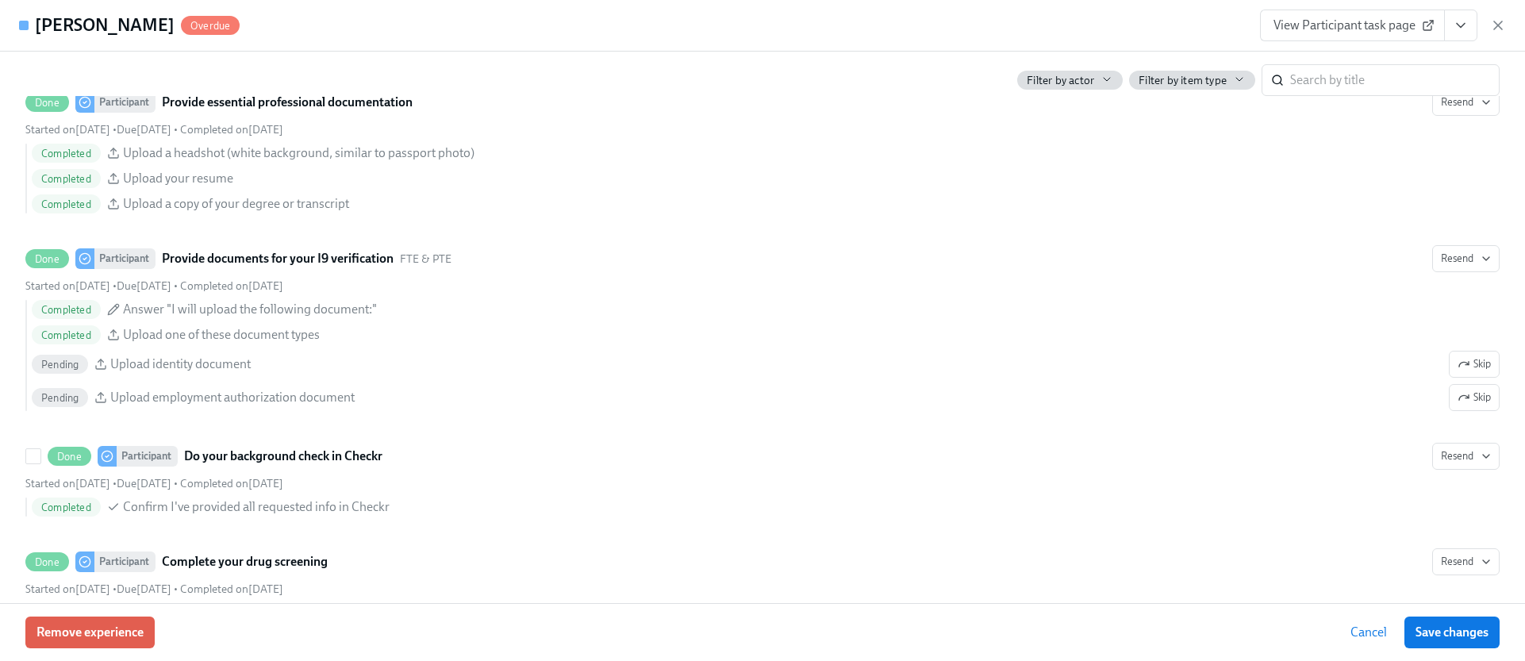
scroll to position [1747, 0]
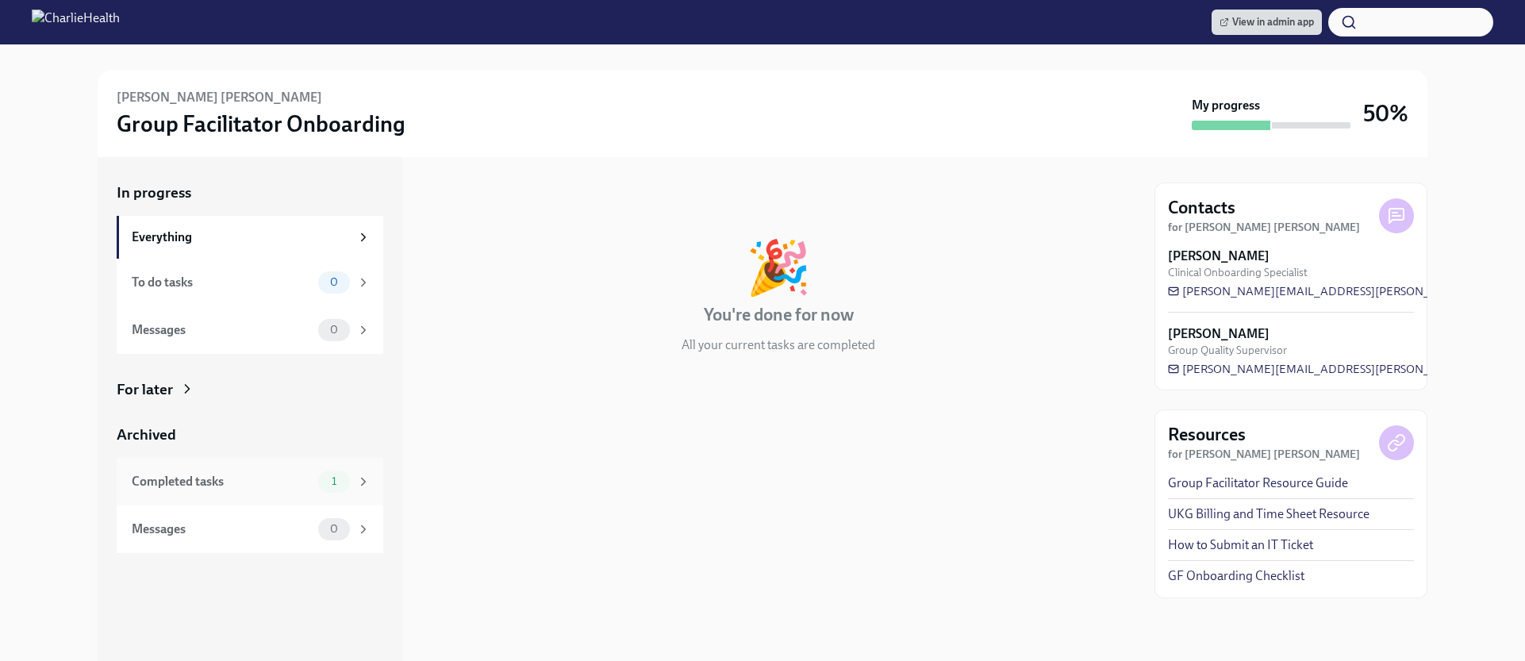
click at [264, 476] on div "Completed tasks" at bounding box center [222, 481] width 180 height 17
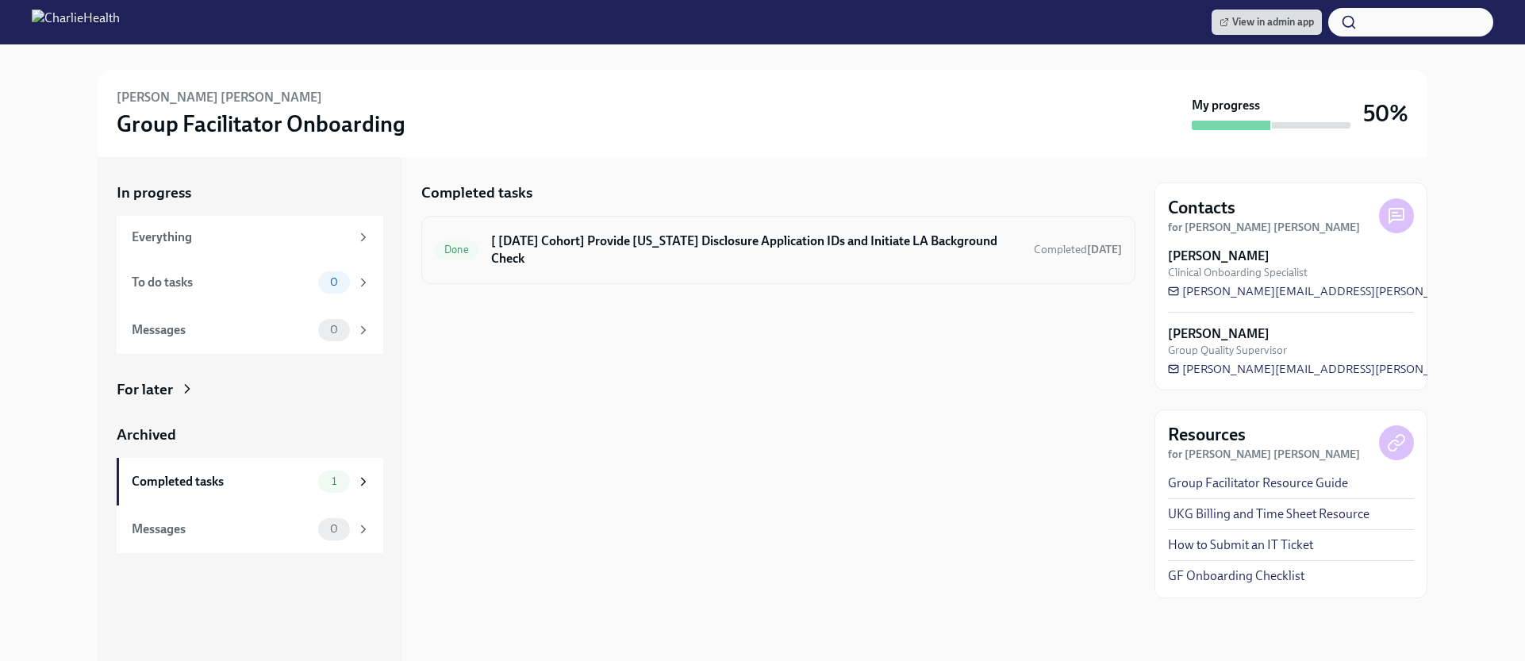
click at [777, 254] on h6 "[ [DATE] Cohort] Provide [US_STATE] Disclosure Application IDs and Initiate LA …" at bounding box center [756, 249] width 530 height 35
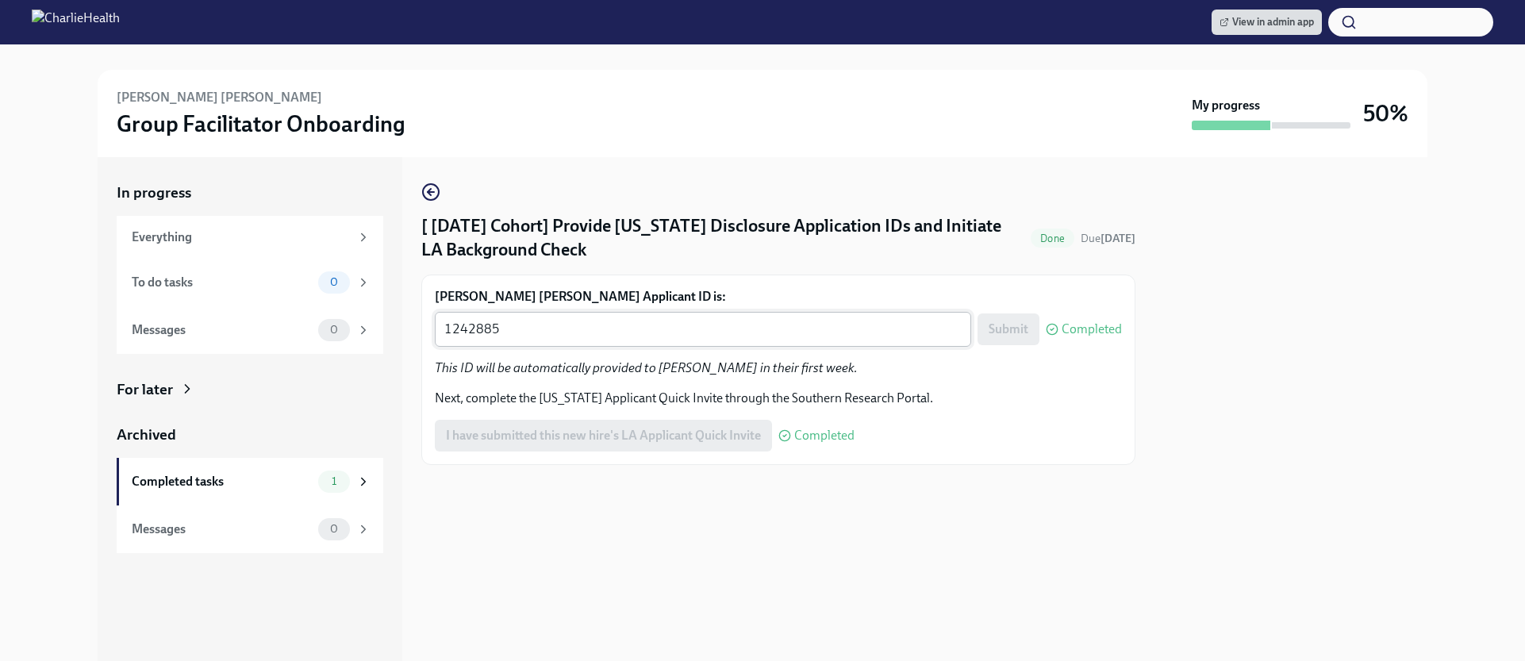
click at [715, 341] on div "1242885 x ​" at bounding box center [703, 329] width 536 height 35
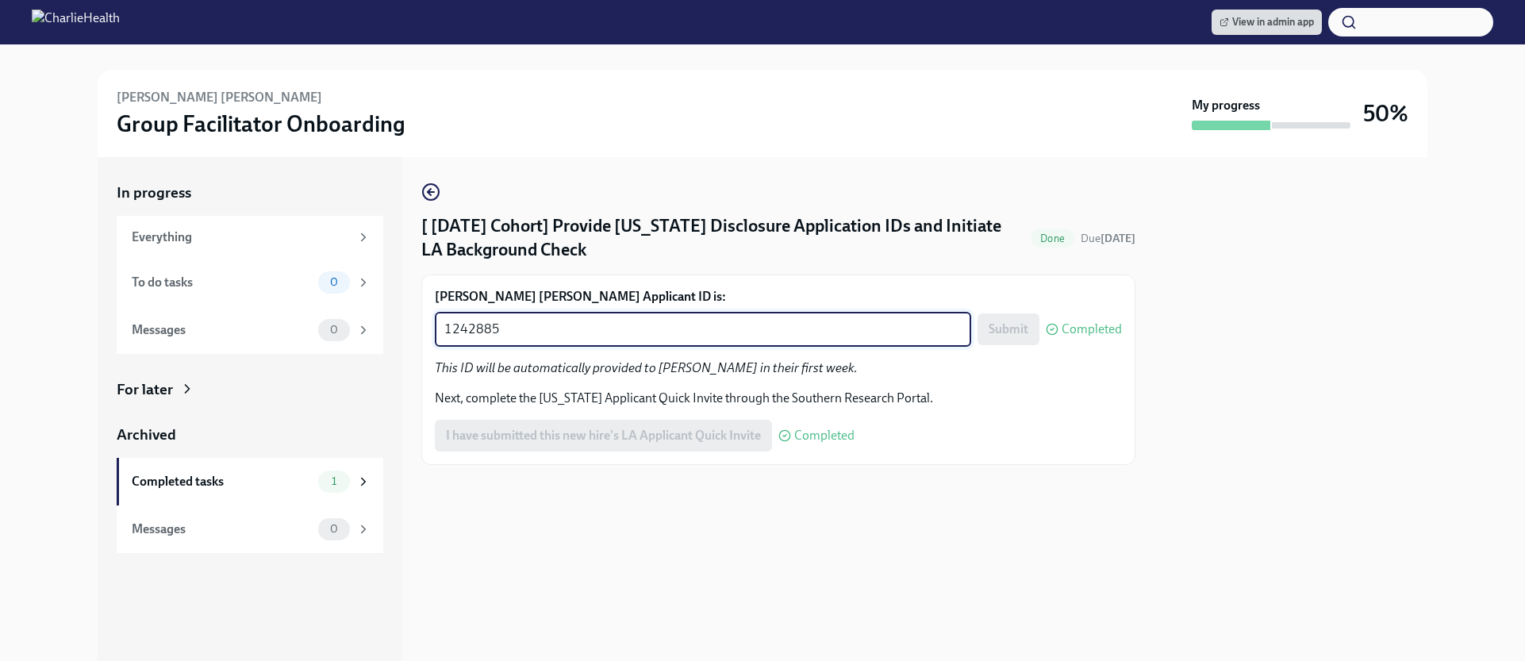
paste textarea "1246942"
paste textarea
type textarea "1246942"
click at [1021, 324] on span "Submit" at bounding box center [1009, 329] width 40 height 16
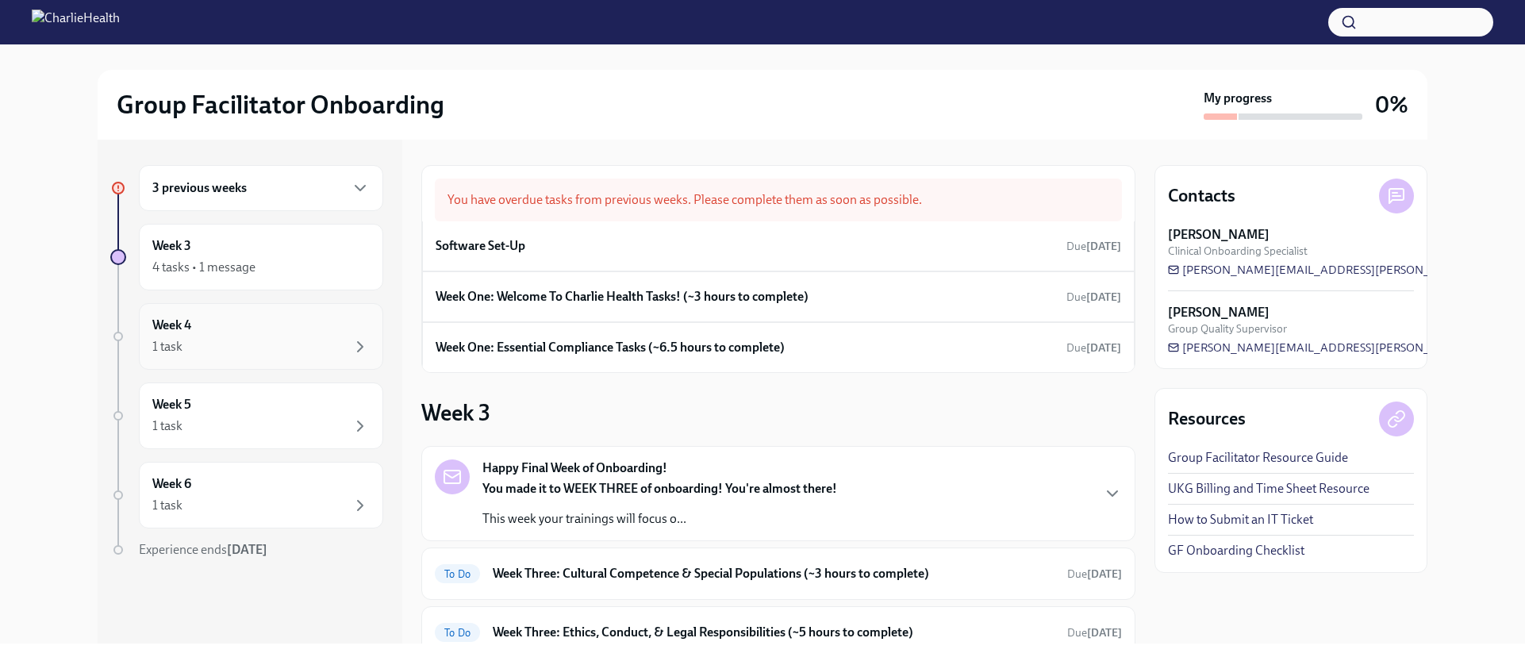
click at [239, 342] on div "1 task" at bounding box center [260, 346] width 217 height 19
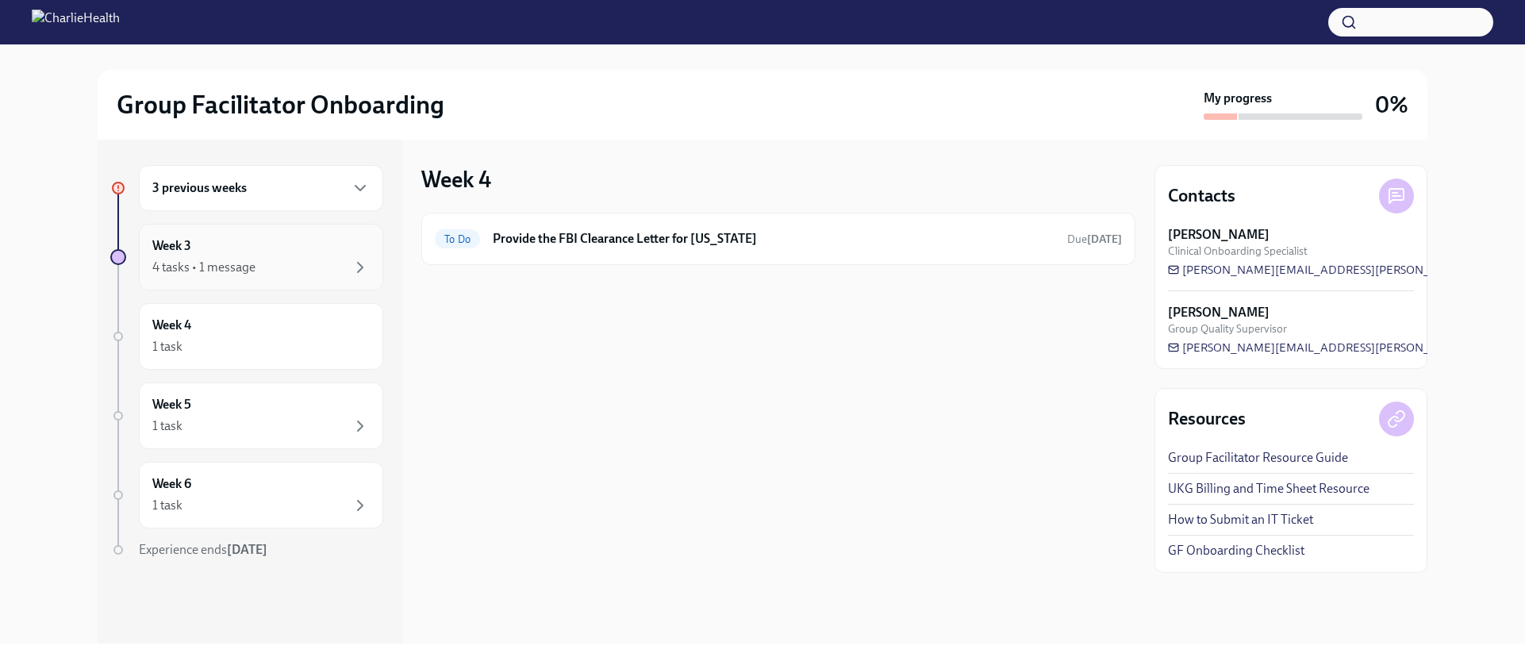
click at [244, 259] on div "4 tasks • 1 message" at bounding box center [203, 267] width 103 height 17
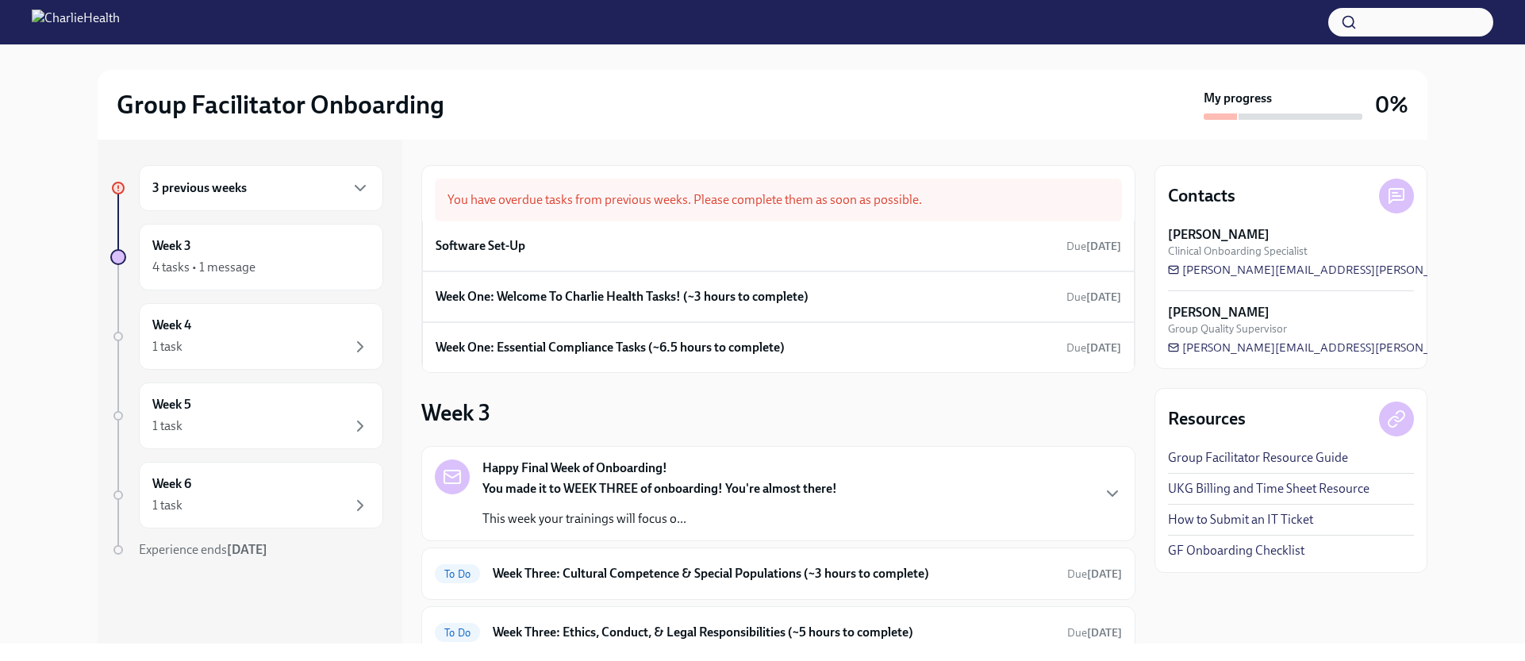
click at [272, 202] on div "3 previous weeks" at bounding box center [261, 188] width 244 height 46
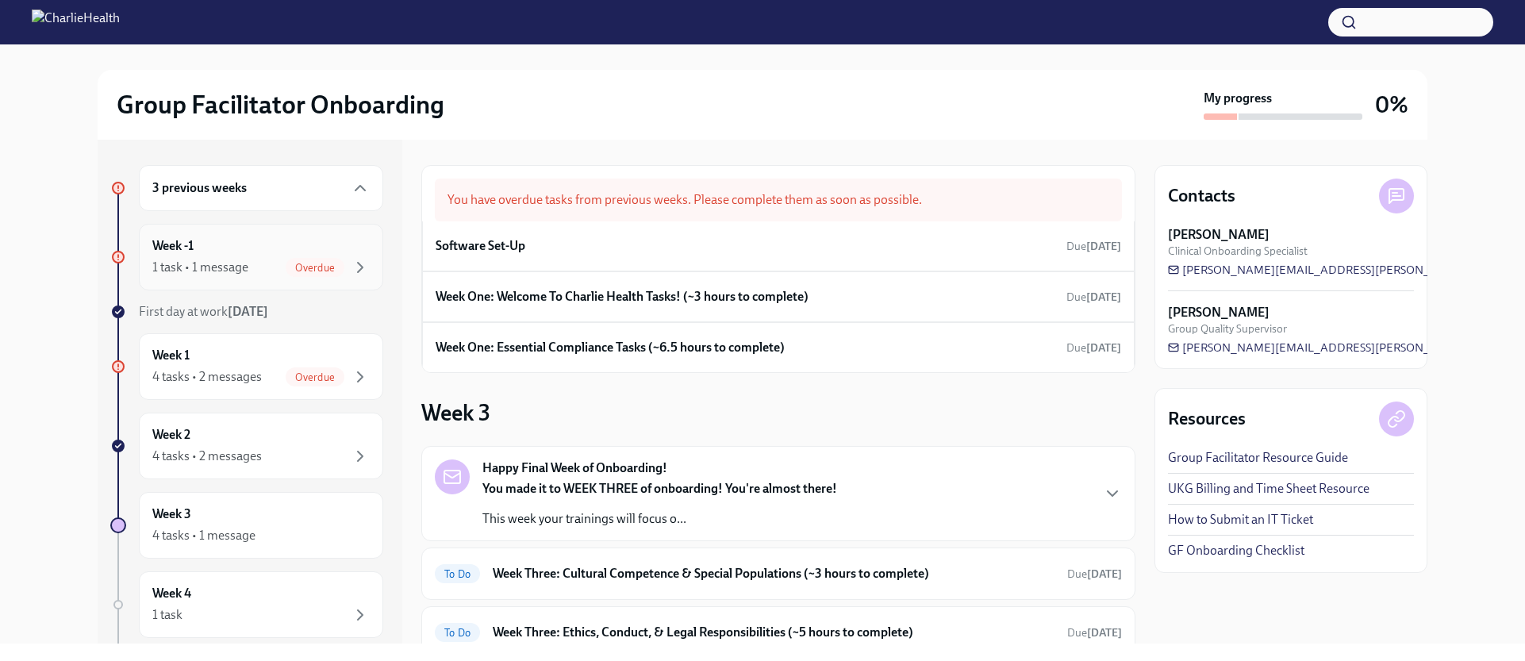
click at [266, 273] on div "1 task • 1 message Overdue" at bounding box center [260, 267] width 217 height 19
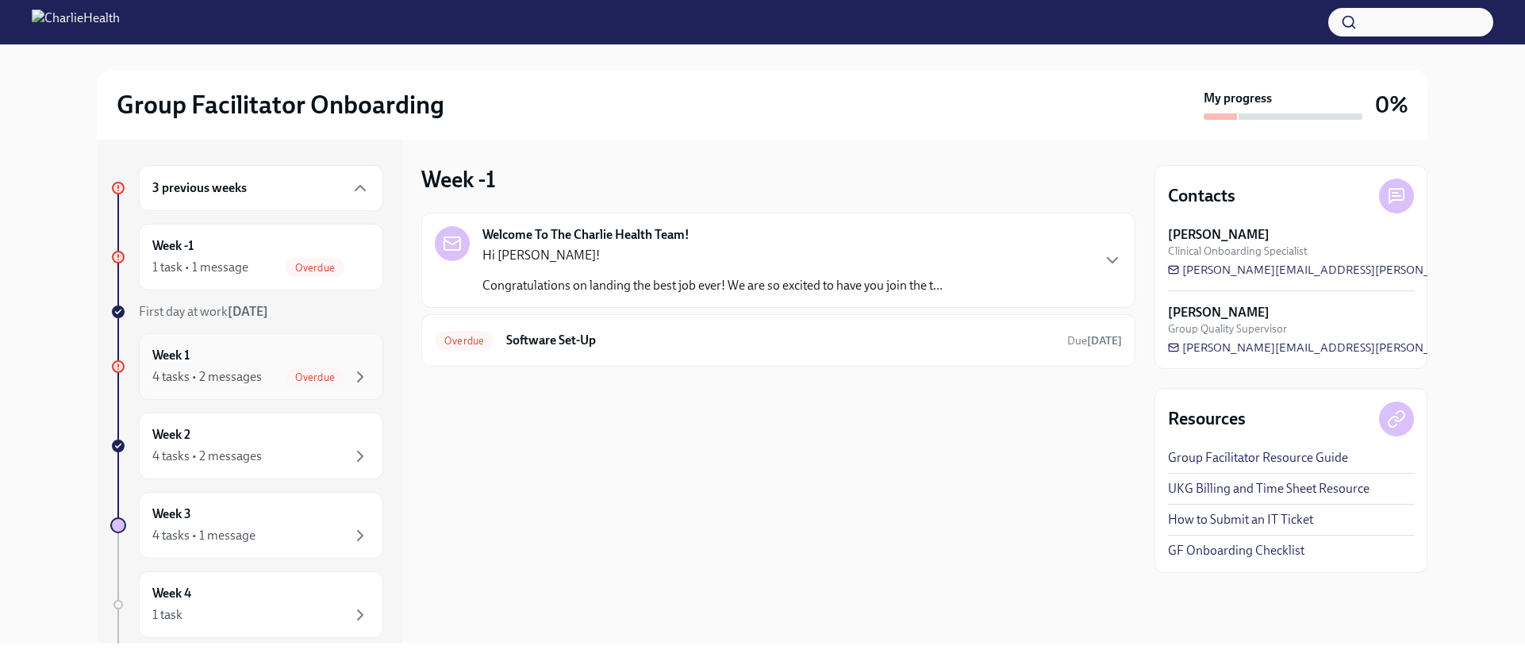
click at [255, 348] on div "Week 1 4 tasks • 2 messages Overdue" at bounding box center [260, 367] width 217 height 40
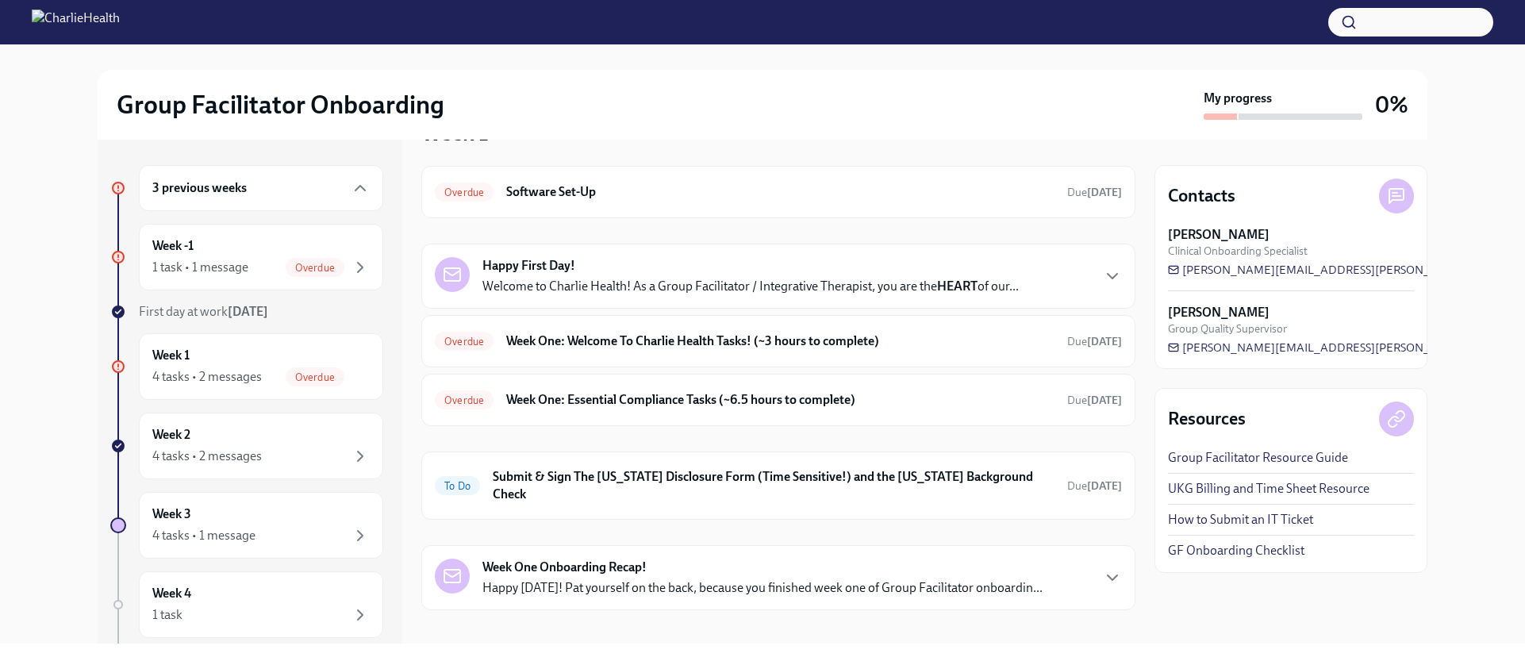
scroll to position [48, 0]
click at [666, 477] on h6 "Submit & Sign The [US_STATE] Disclosure Form (Time Sensitive!) and the [US_STAT…" at bounding box center [774, 484] width 562 height 35
